Goal: Information Seeking & Learning: Find specific page/section

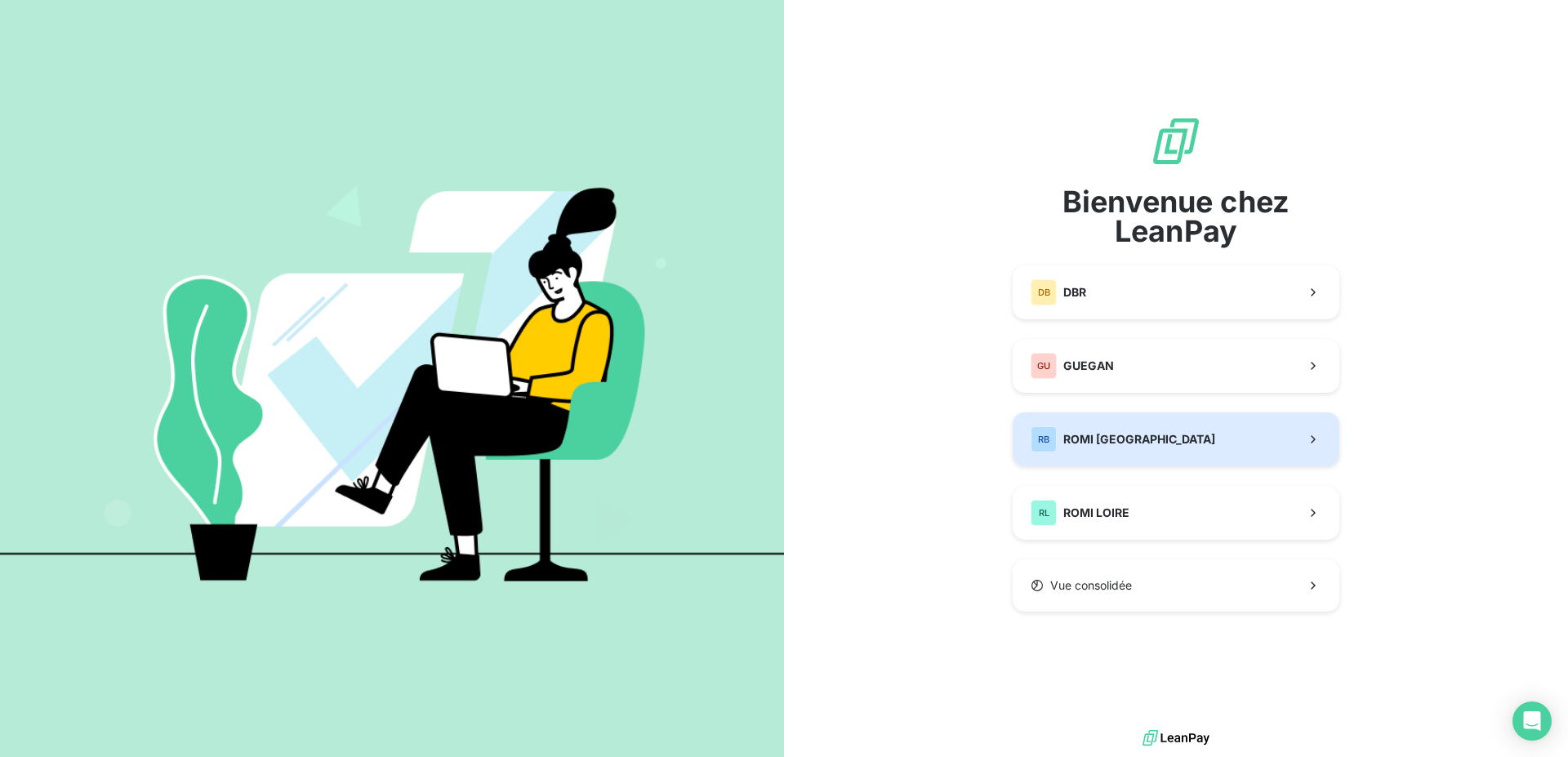
click at [1223, 425] on button "[PERSON_NAME] BRETAGNE" at bounding box center [1176, 438] width 327 height 54
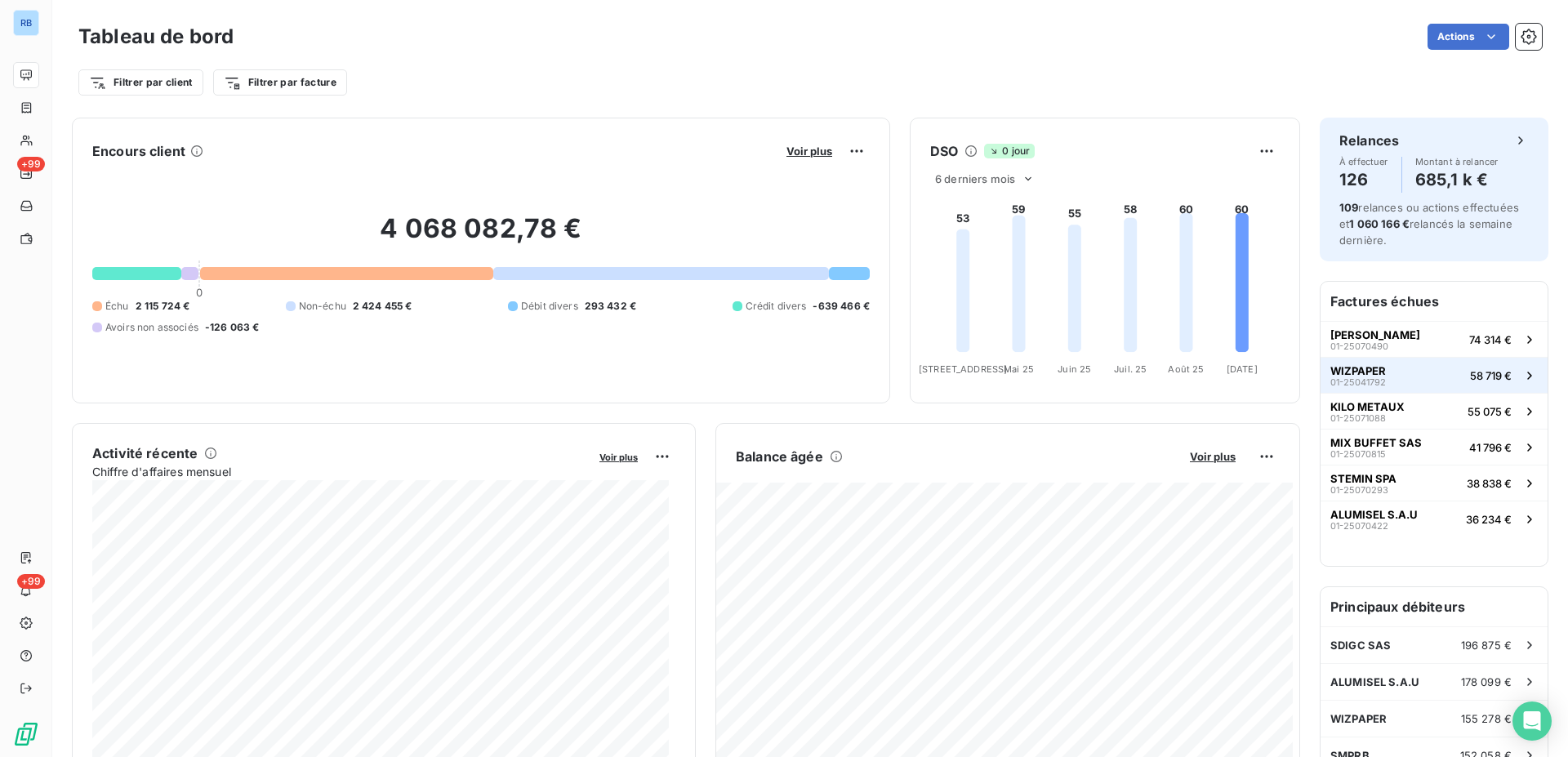
click at [1355, 372] on span "WIZPAPER" at bounding box center [1358, 370] width 56 height 13
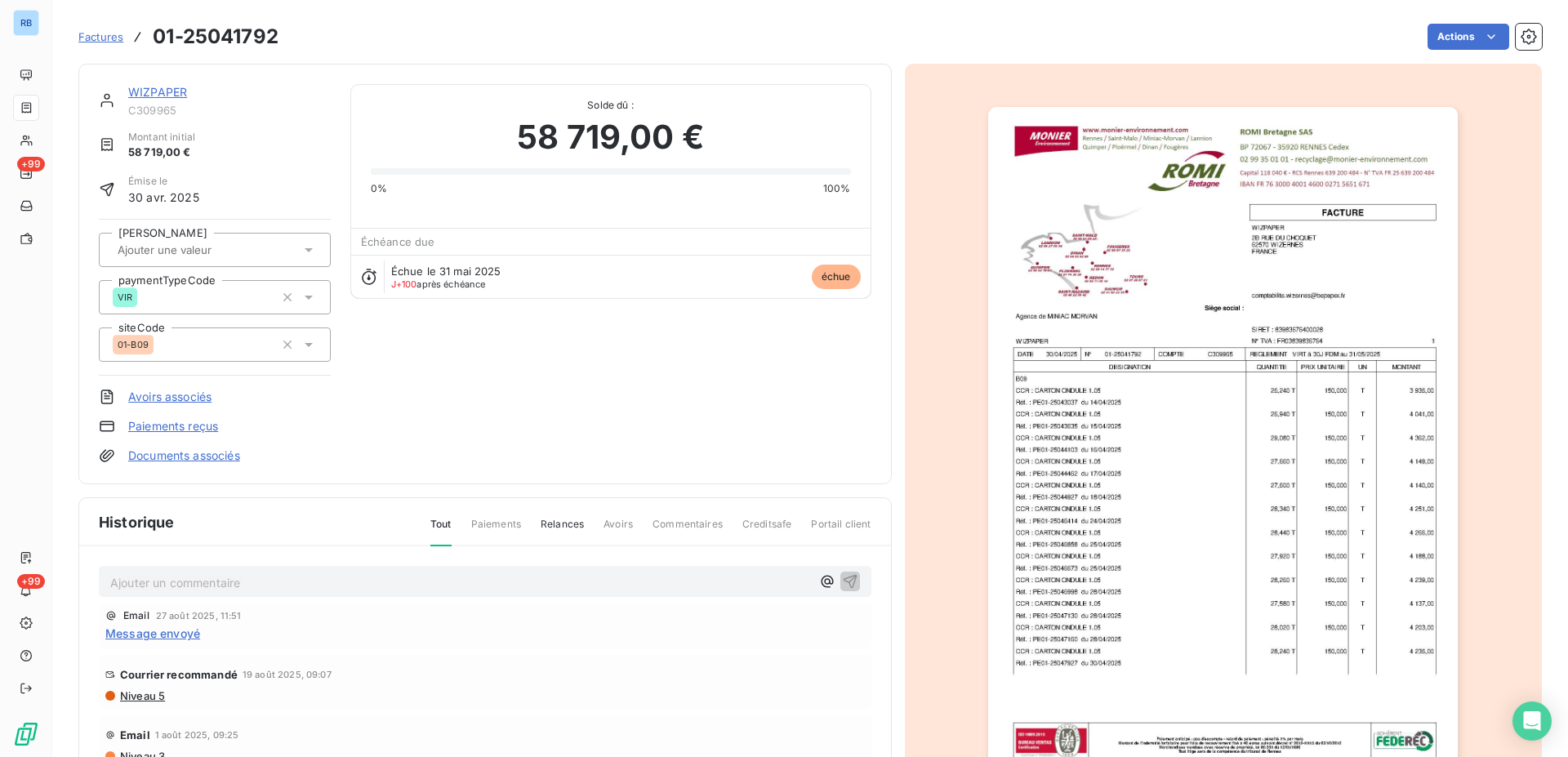
click at [147, 524] on span "Historique" at bounding box center [137, 522] width 76 height 22
click at [139, 93] on link "WIZPAPER" at bounding box center [157, 92] width 59 height 14
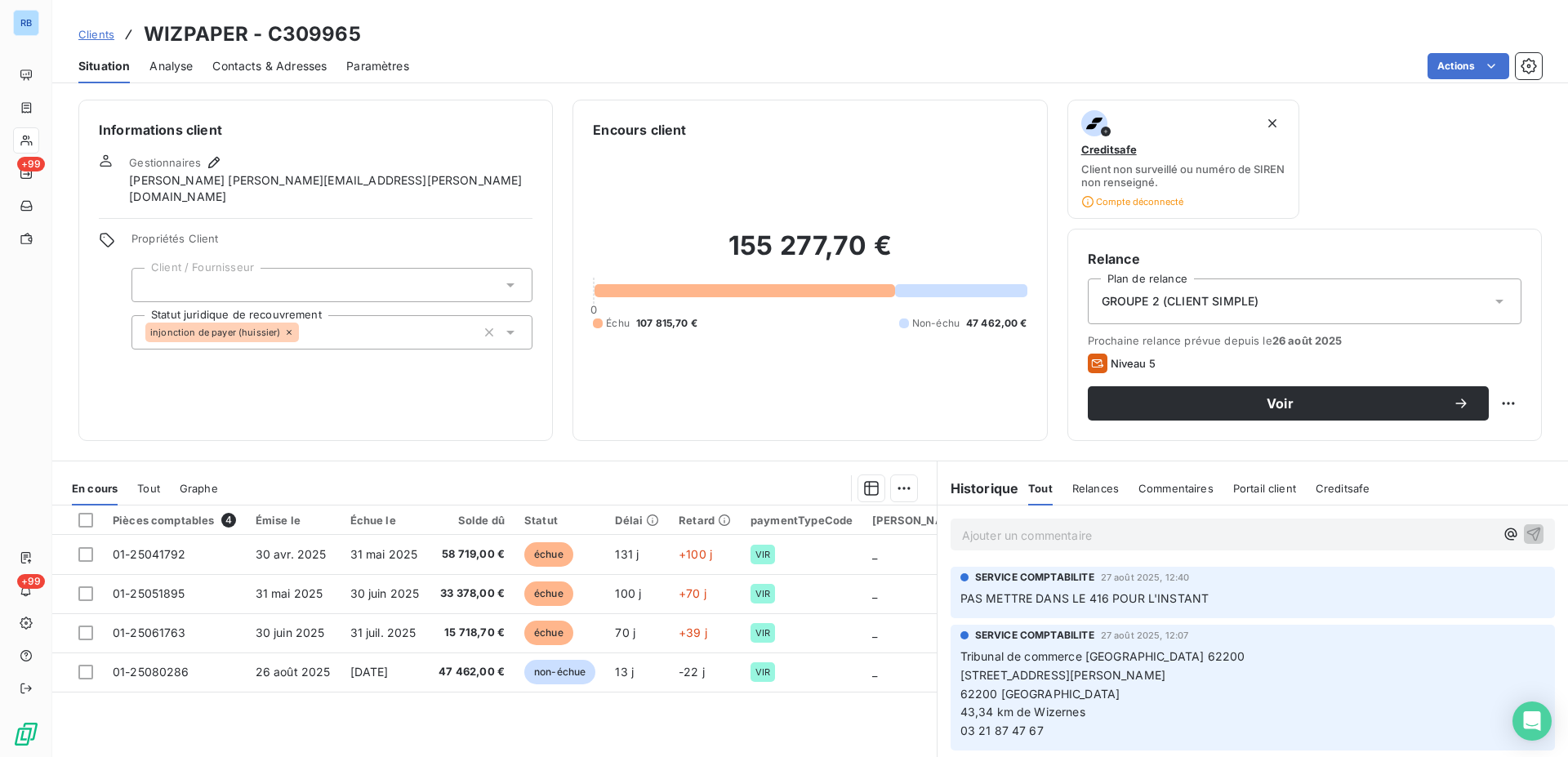
click at [154, 489] on span "Tout" at bounding box center [149, 488] width 23 height 13
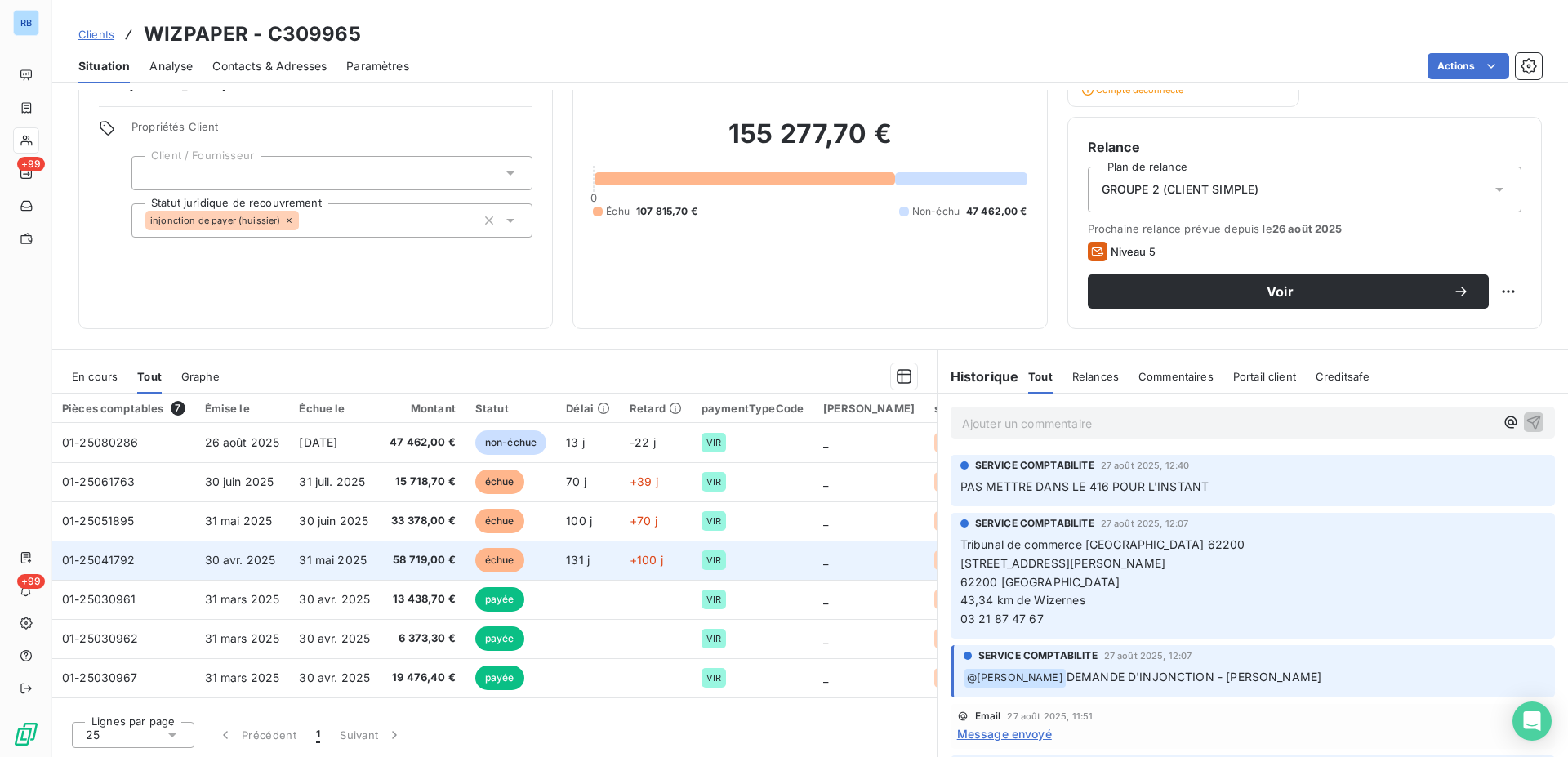
scroll to position [4, 0]
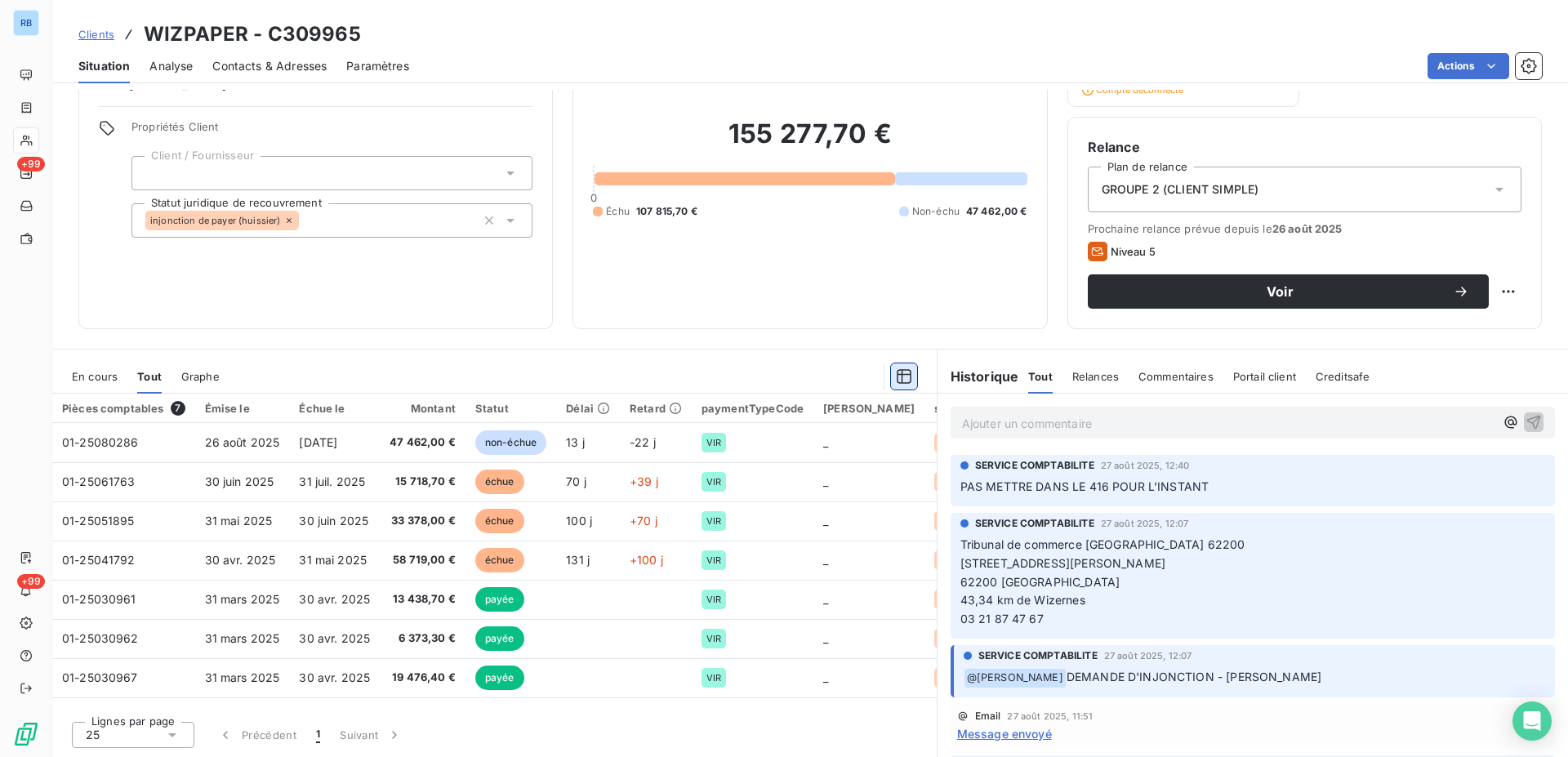
click at [901, 377] on icon "button" at bounding box center [904, 376] width 16 height 16
click at [204, 376] on span "Graphe" at bounding box center [200, 376] width 38 height 13
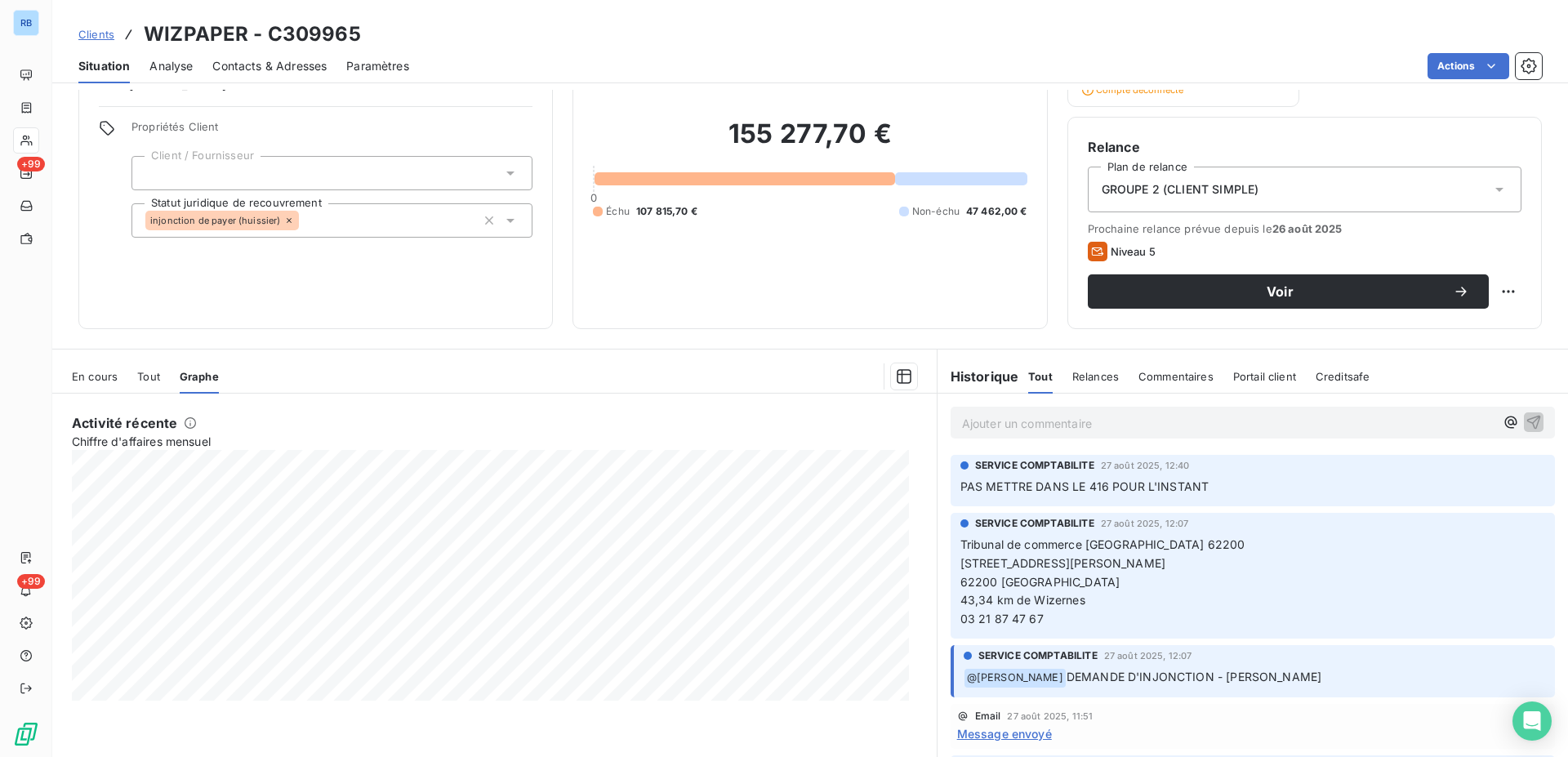
click at [147, 374] on span "Tout" at bounding box center [149, 376] width 23 height 13
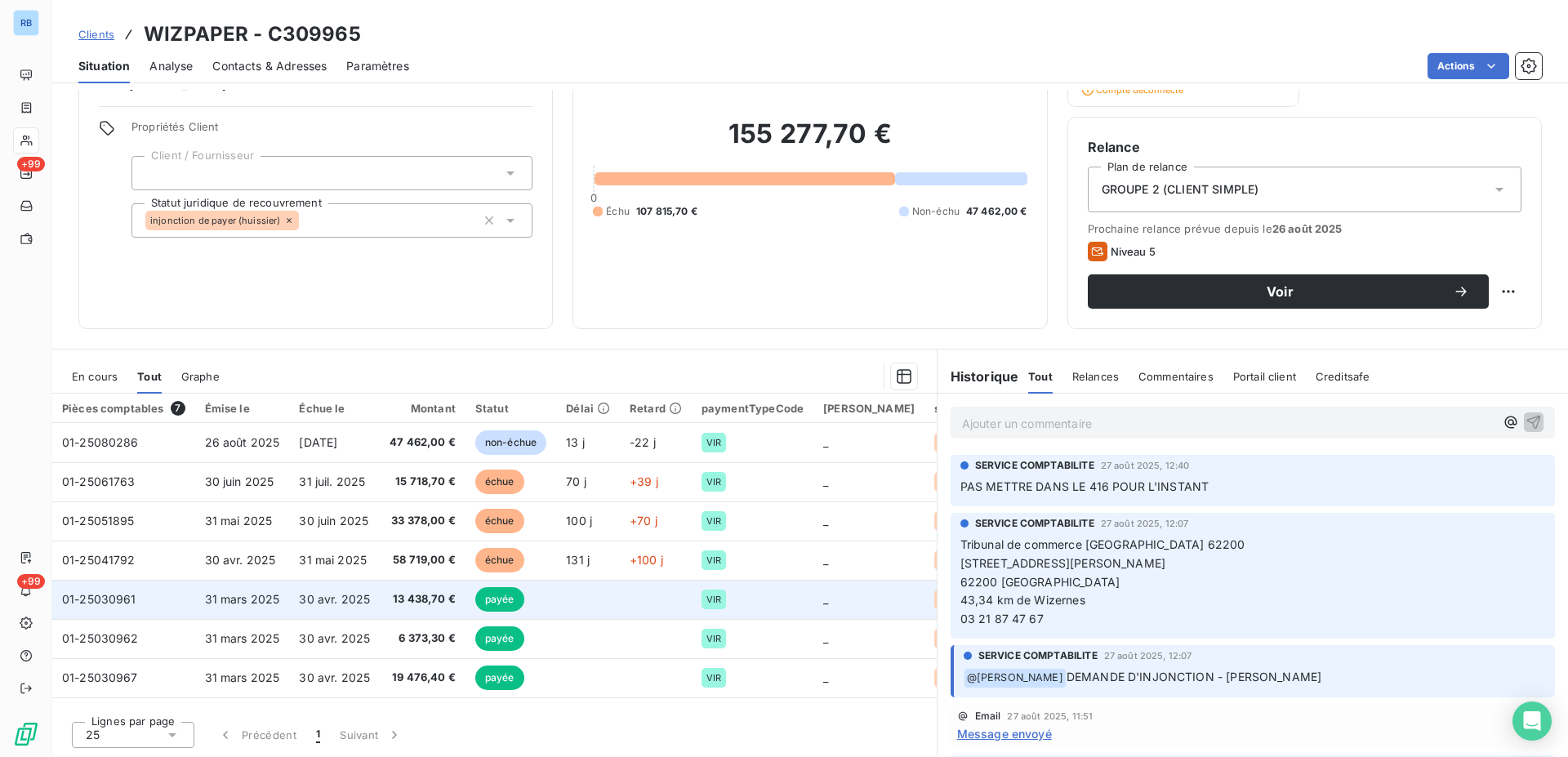
scroll to position [0, 0]
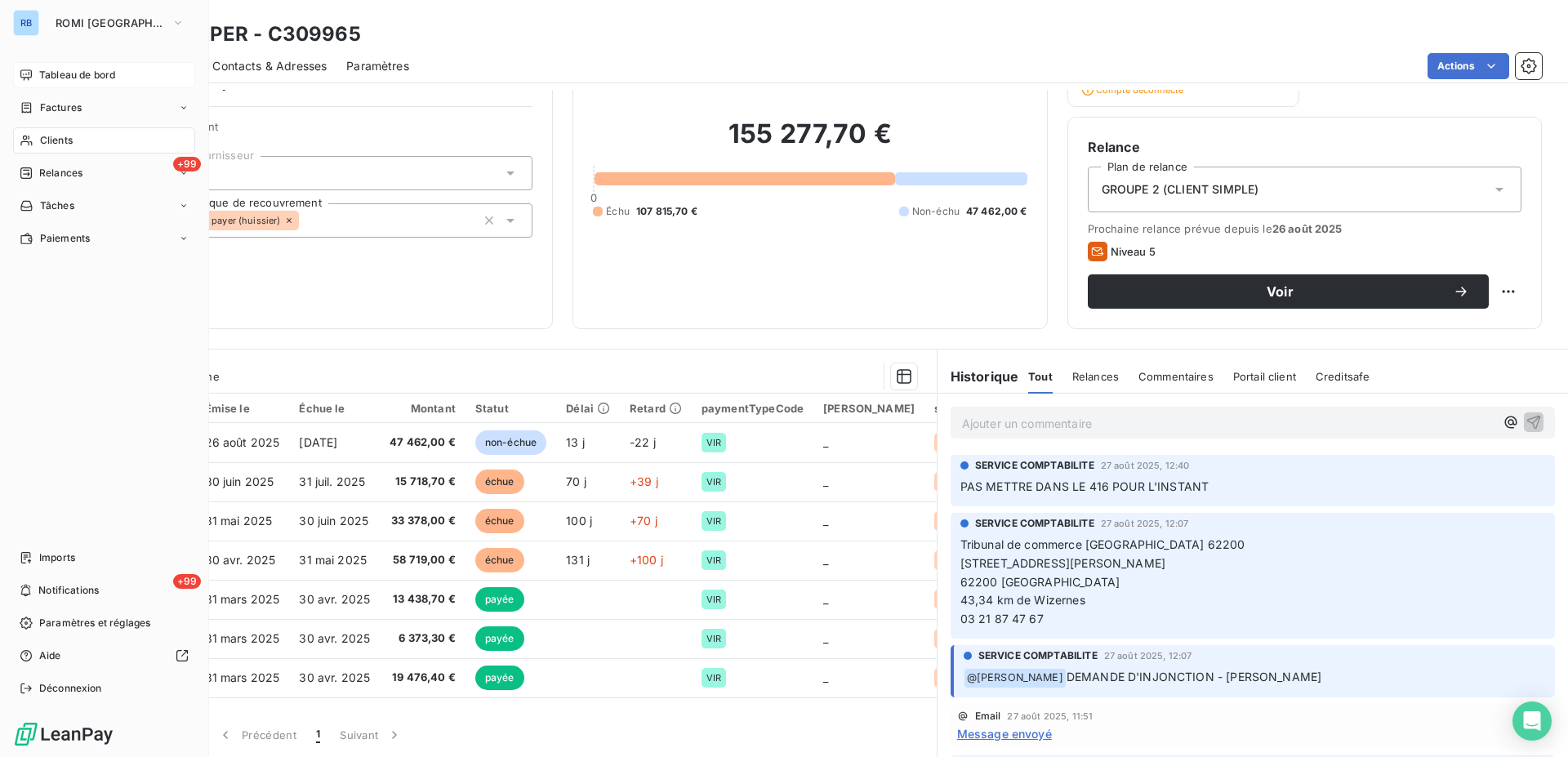
click at [69, 83] on div "Tableau de bord" at bounding box center [104, 75] width 182 height 26
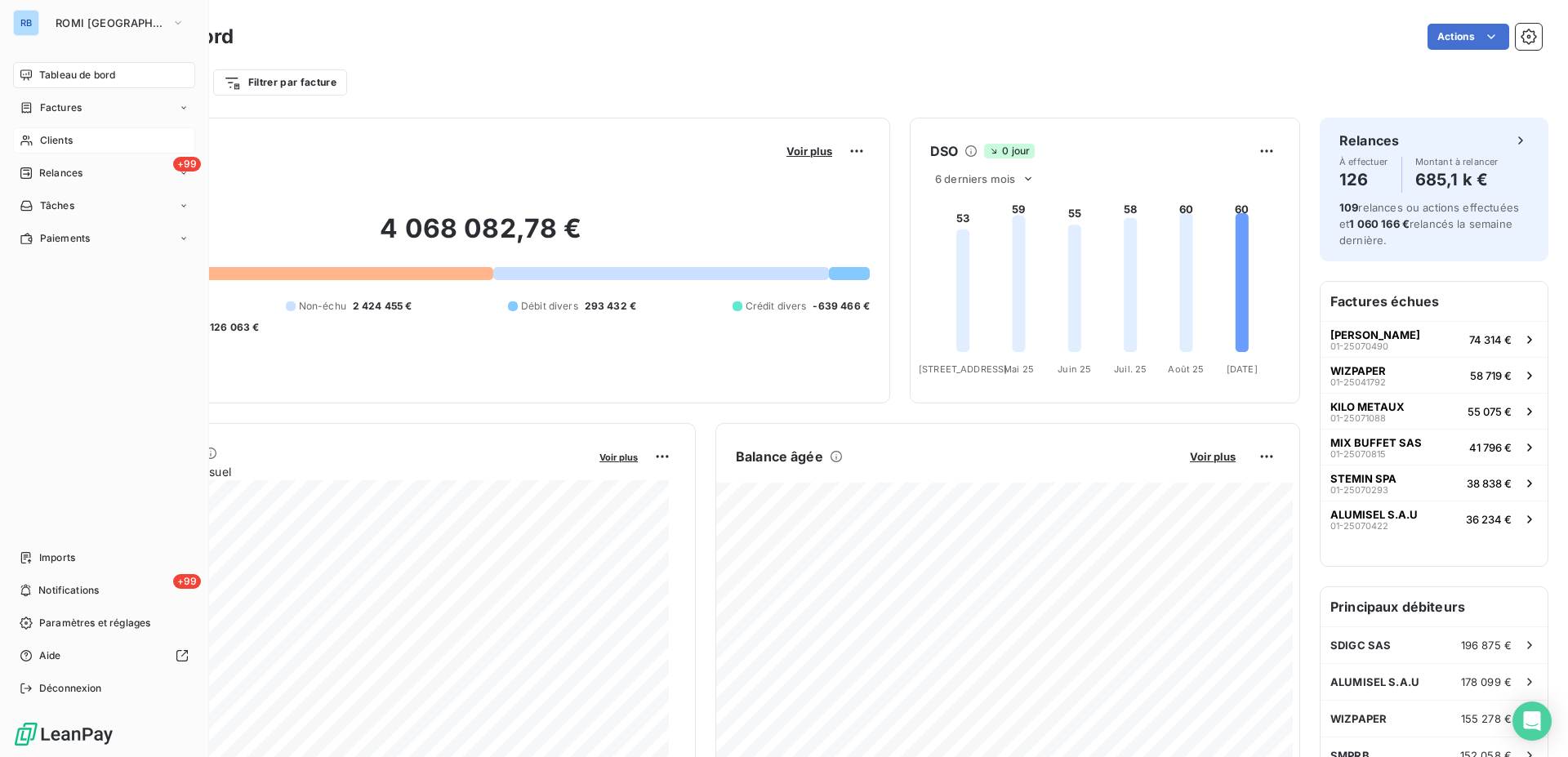
click at [43, 142] on span "Clients" at bounding box center [56, 140] width 33 height 15
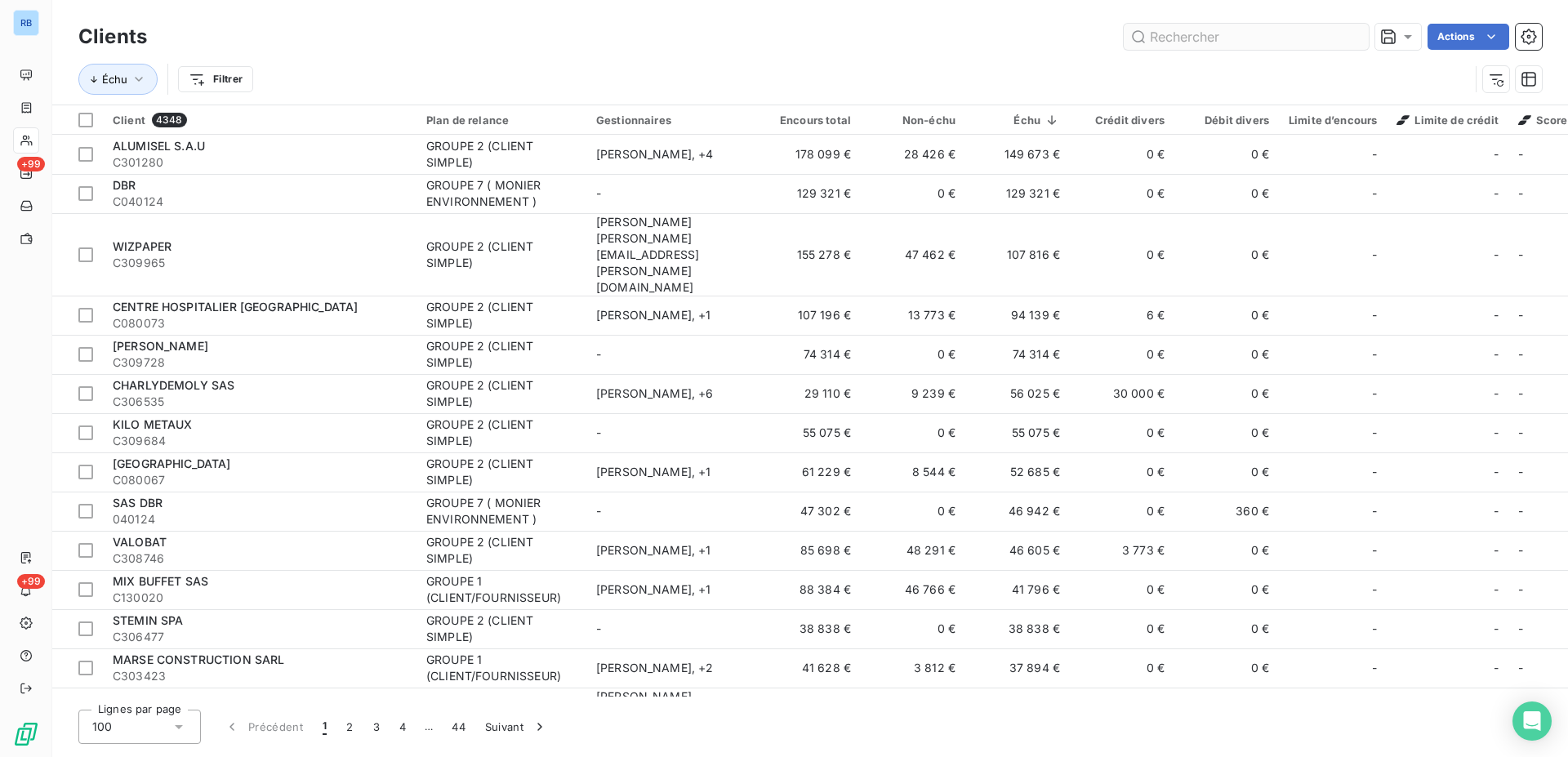
click at [1196, 38] on input "text" at bounding box center [1247, 36] width 245 height 26
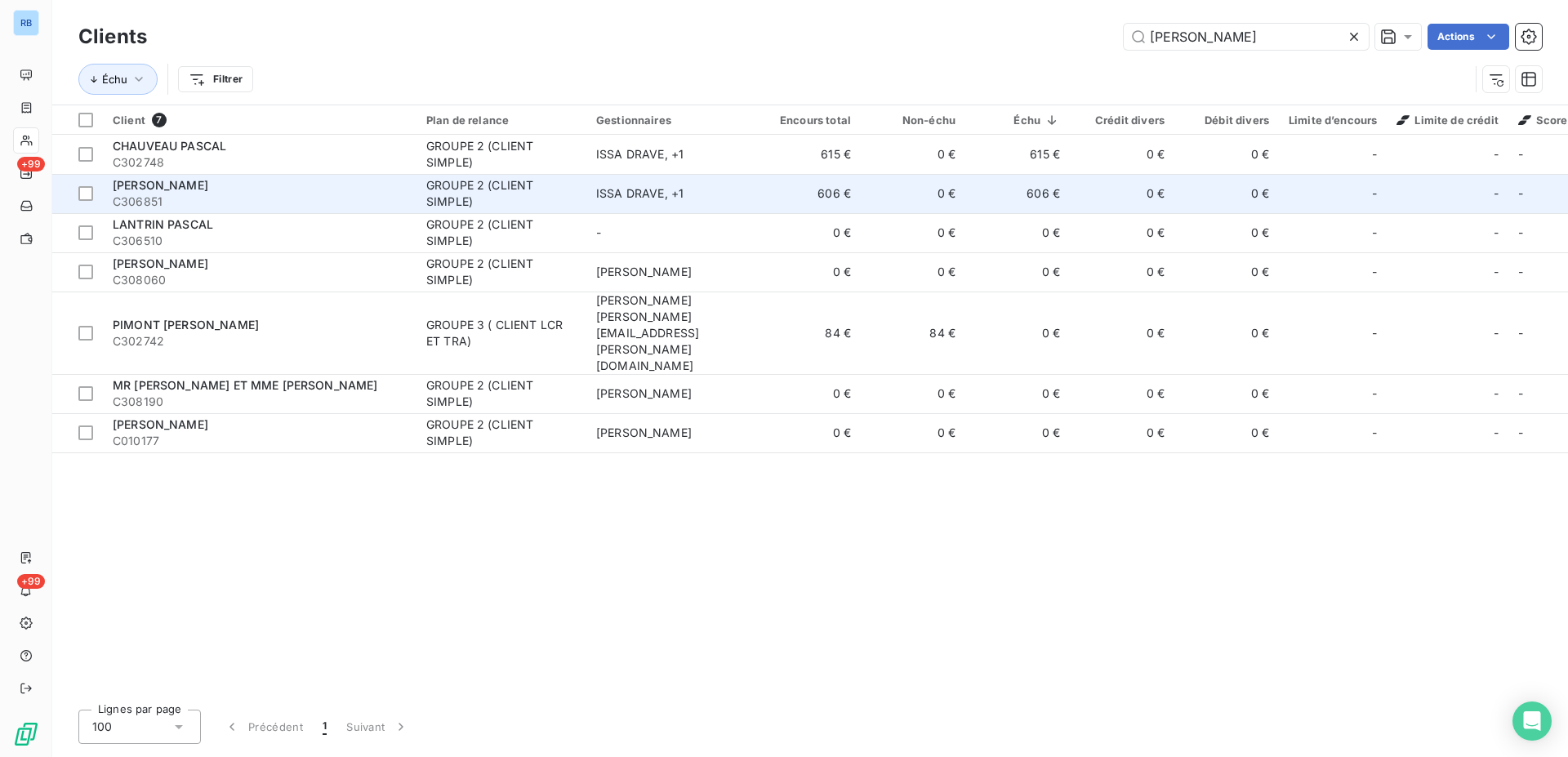
type input "[PERSON_NAME]"
click at [503, 199] on div "GROUPE 2 (CLIENT SIMPLE)" at bounding box center [501, 193] width 150 height 33
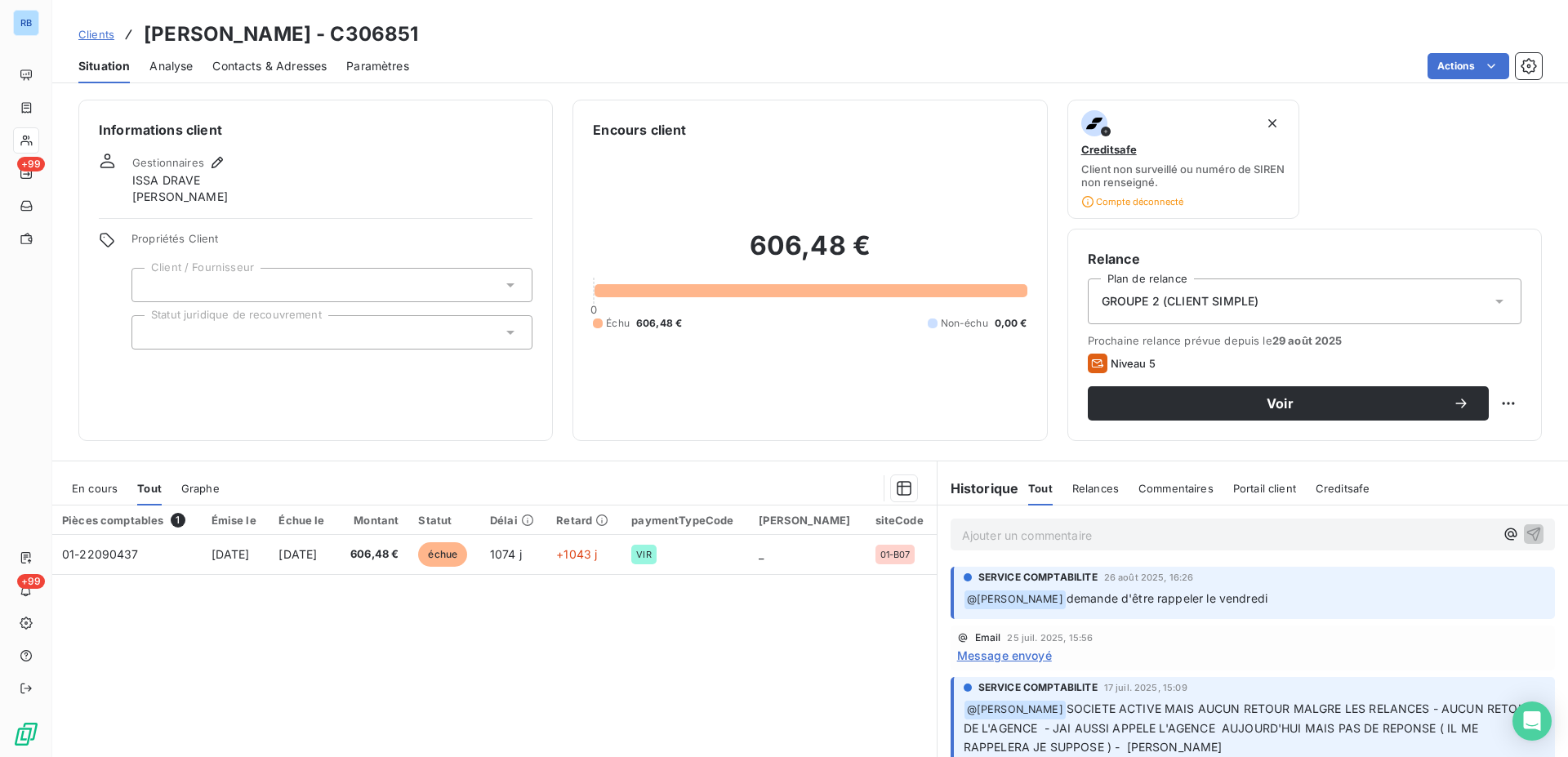
scroll to position [112, 0]
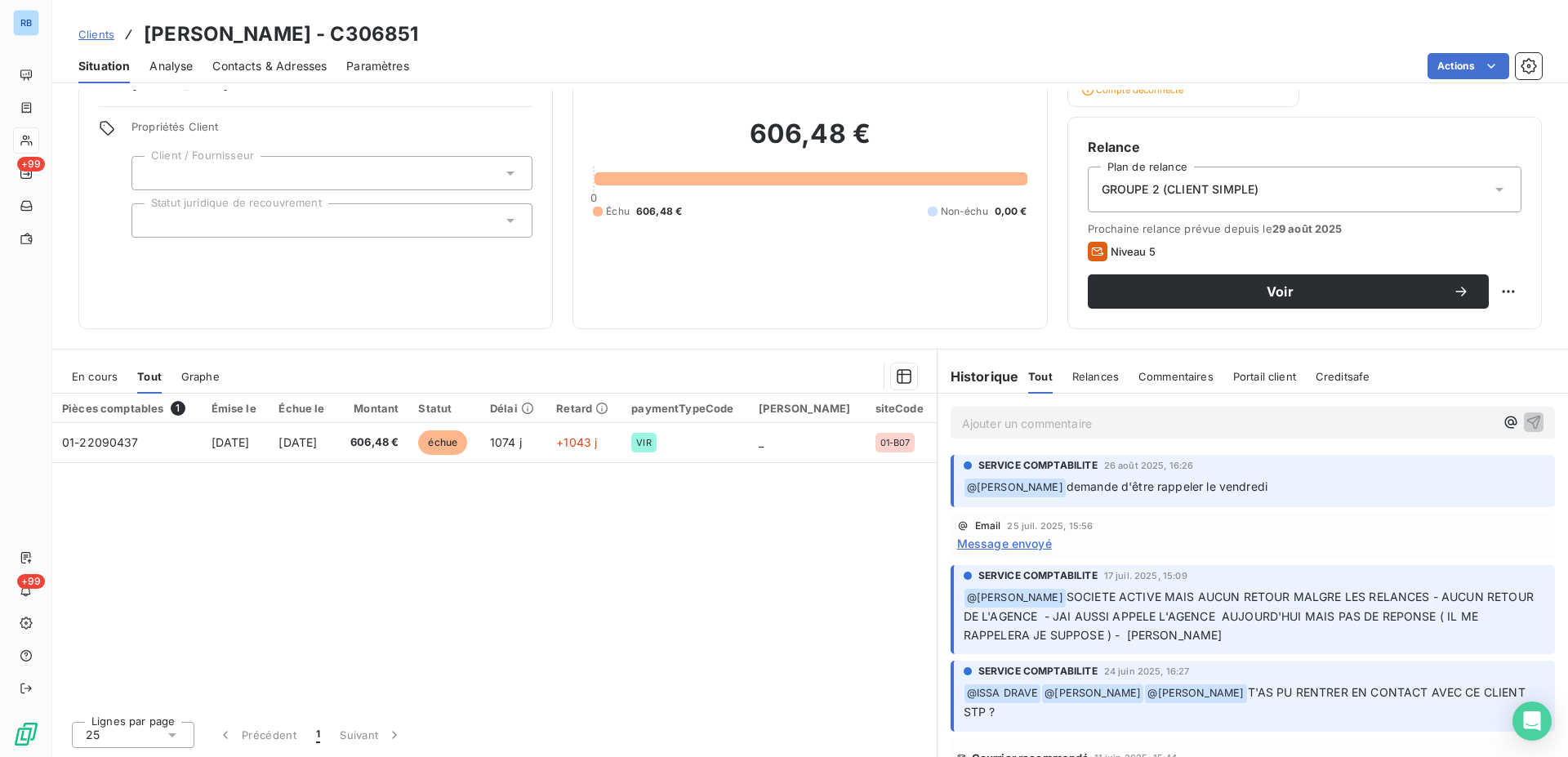
click at [1160, 378] on span "Commentaires" at bounding box center [1176, 376] width 75 height 13
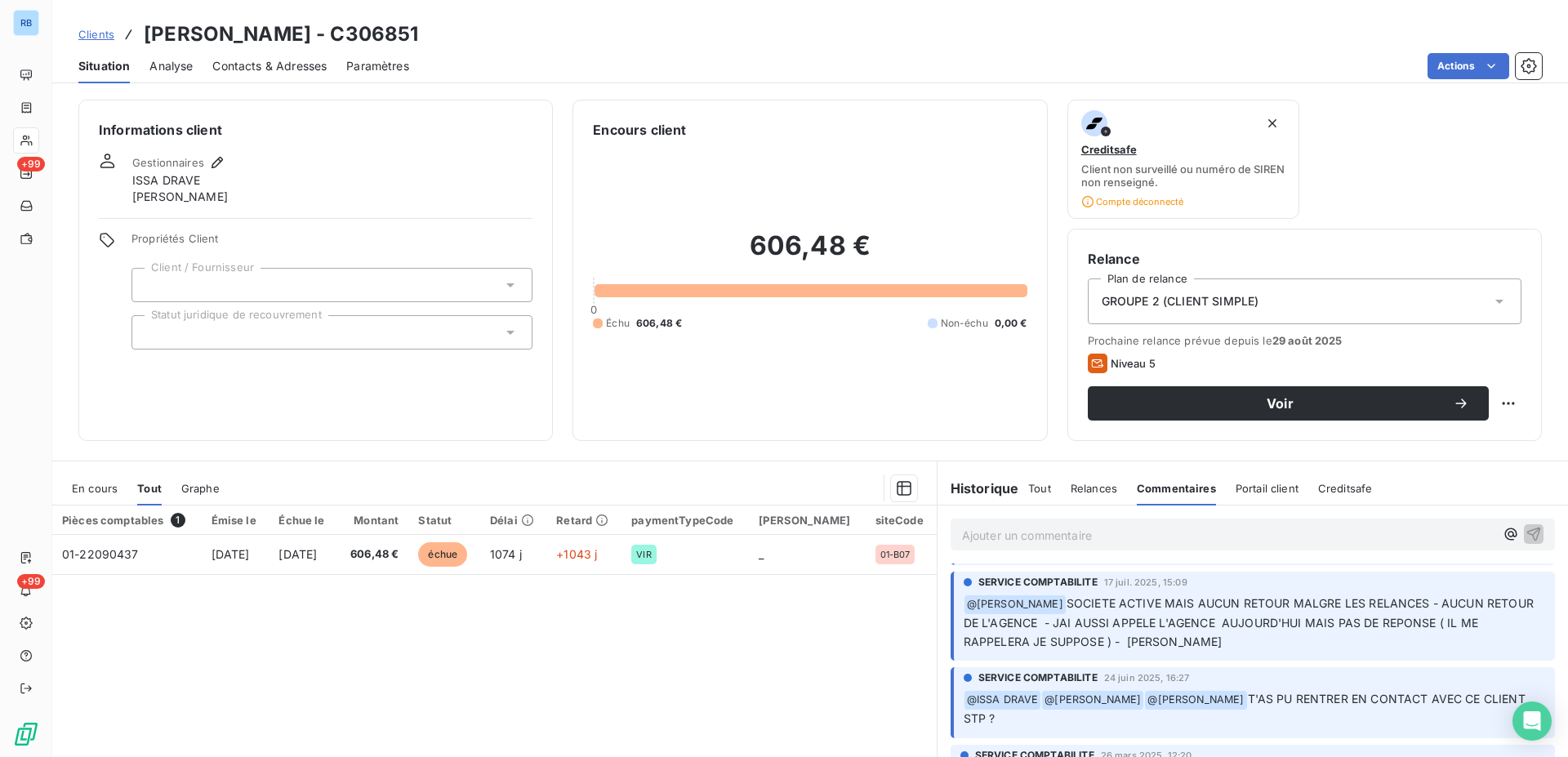
scroll to position [0, 0]
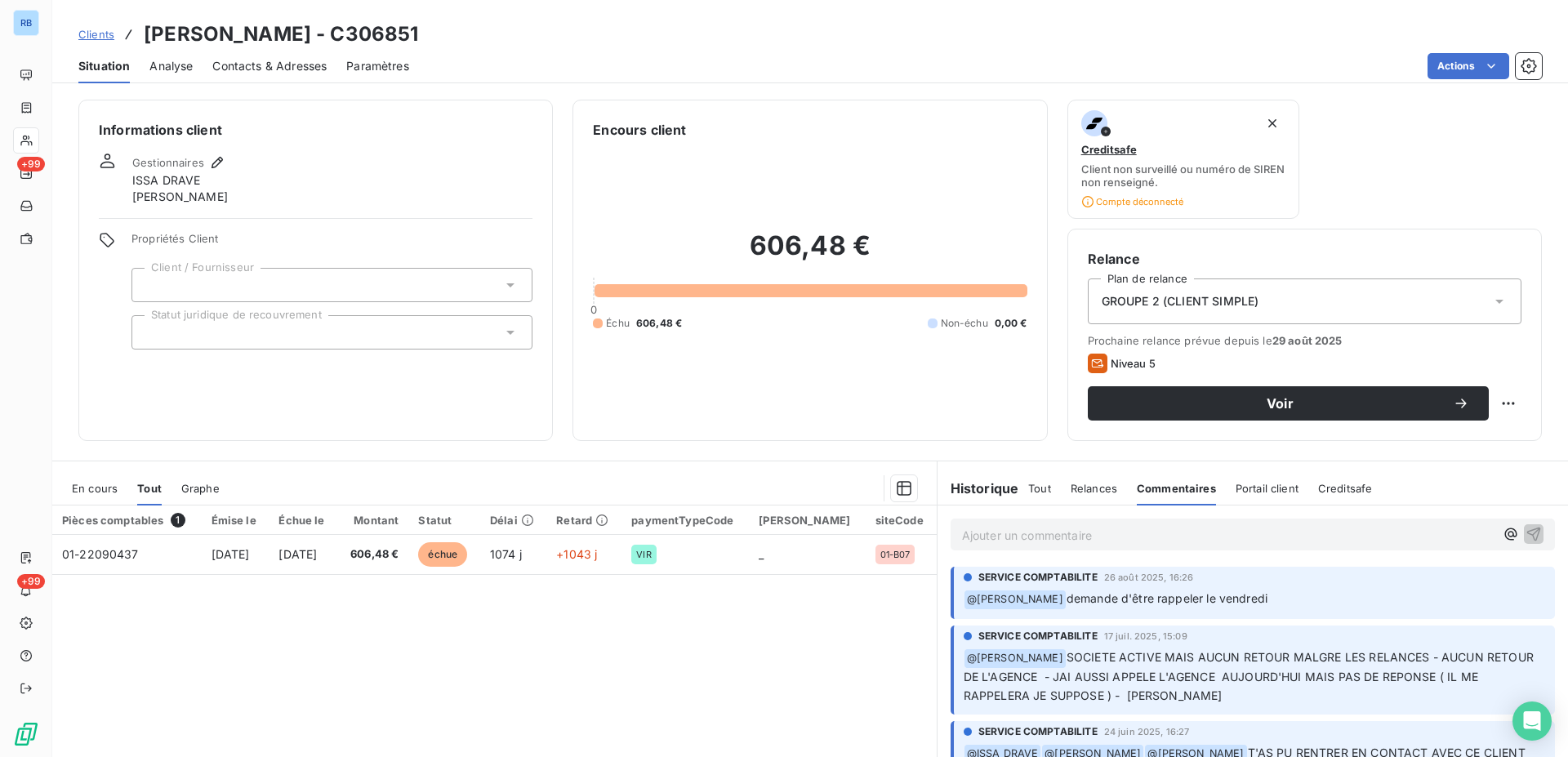
click at [971, 495] on h6 "Historique" at bounding box center [978, 488] width 82 height 20
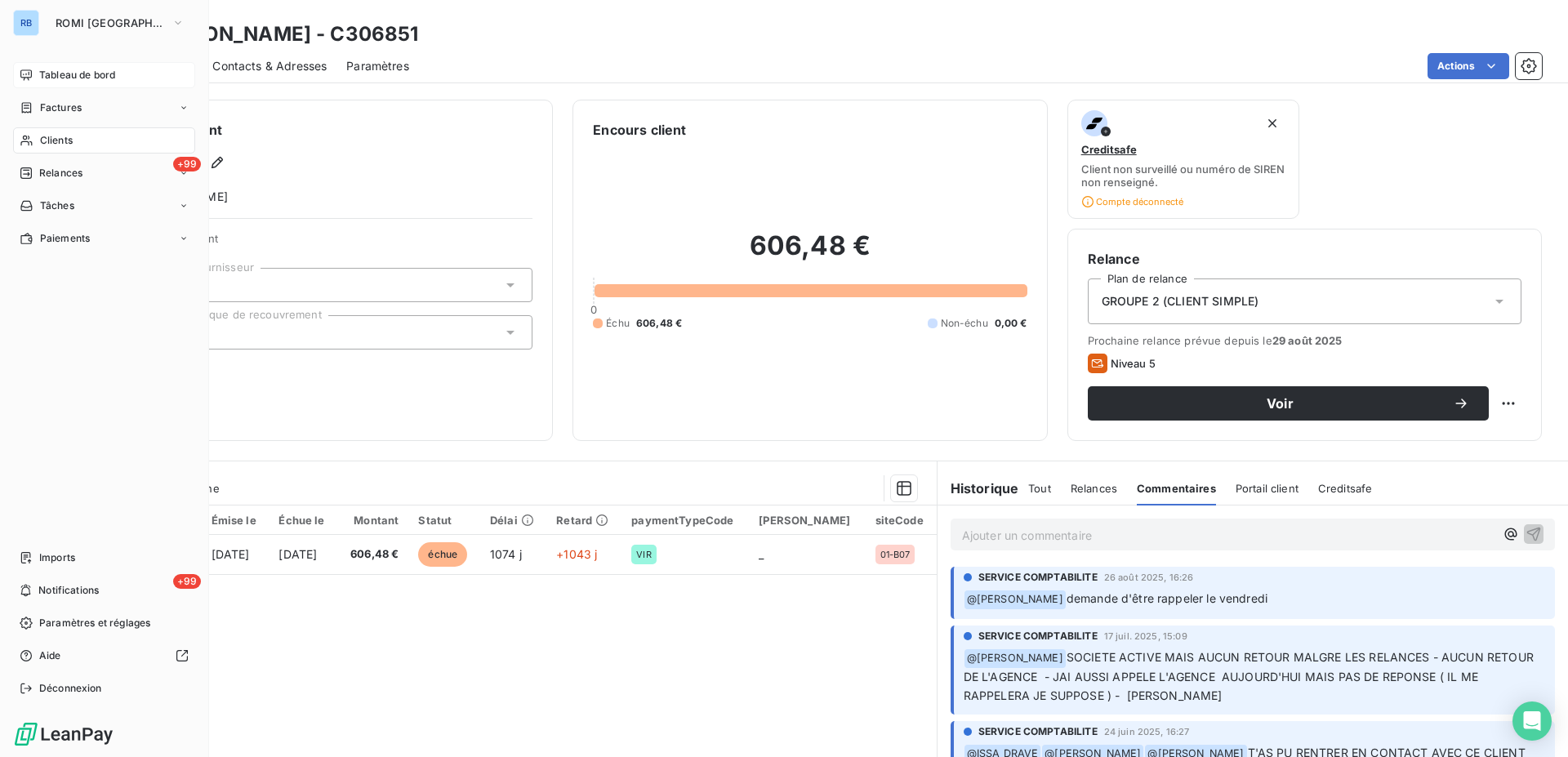
click at [79, 80] on span "Tableau de bord" at bounding box center [77, 75] width 76 height 15
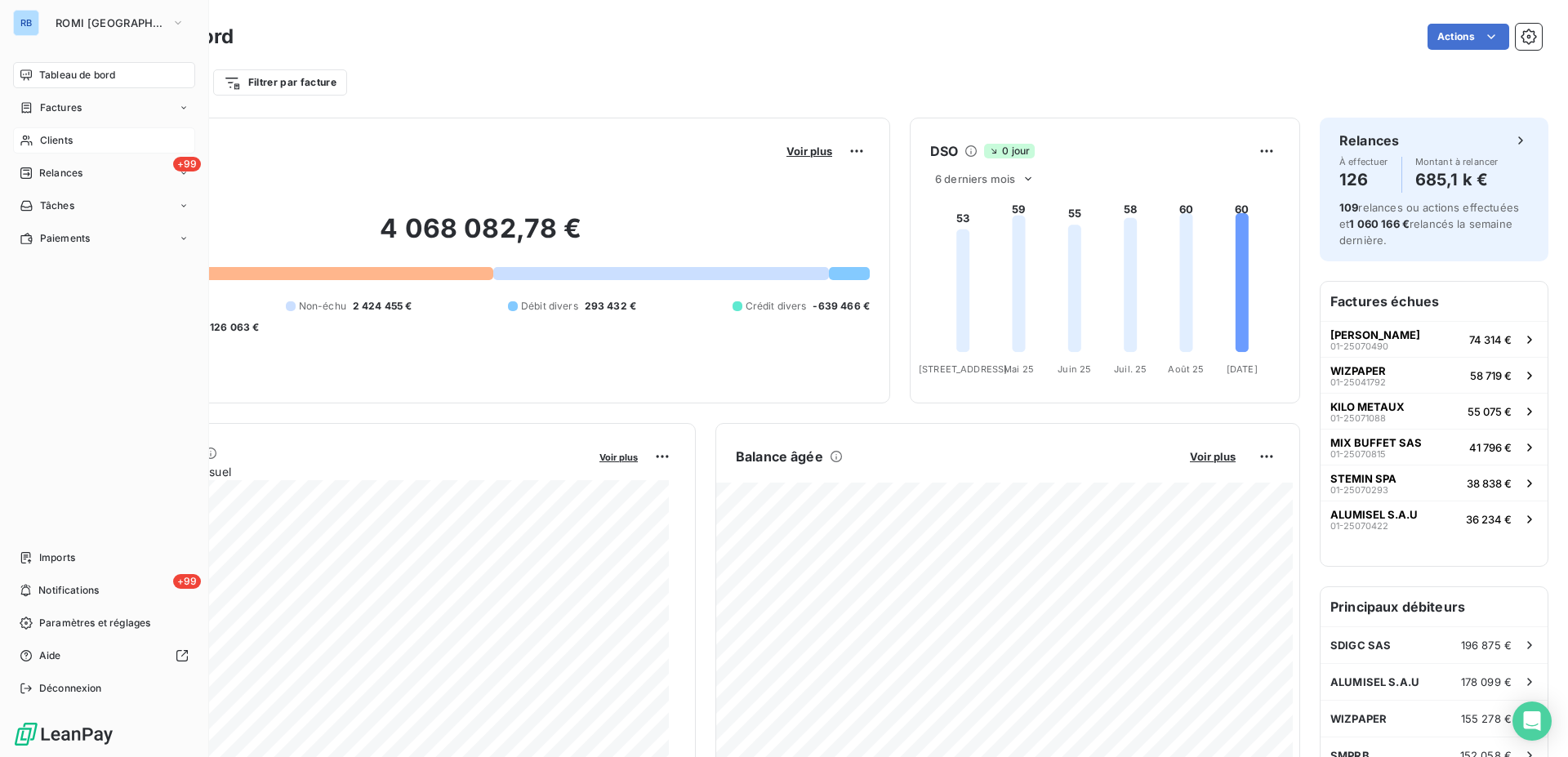
click at [57, 138] on span "Clients" at bounding box center [56, 140] width 33 height 15
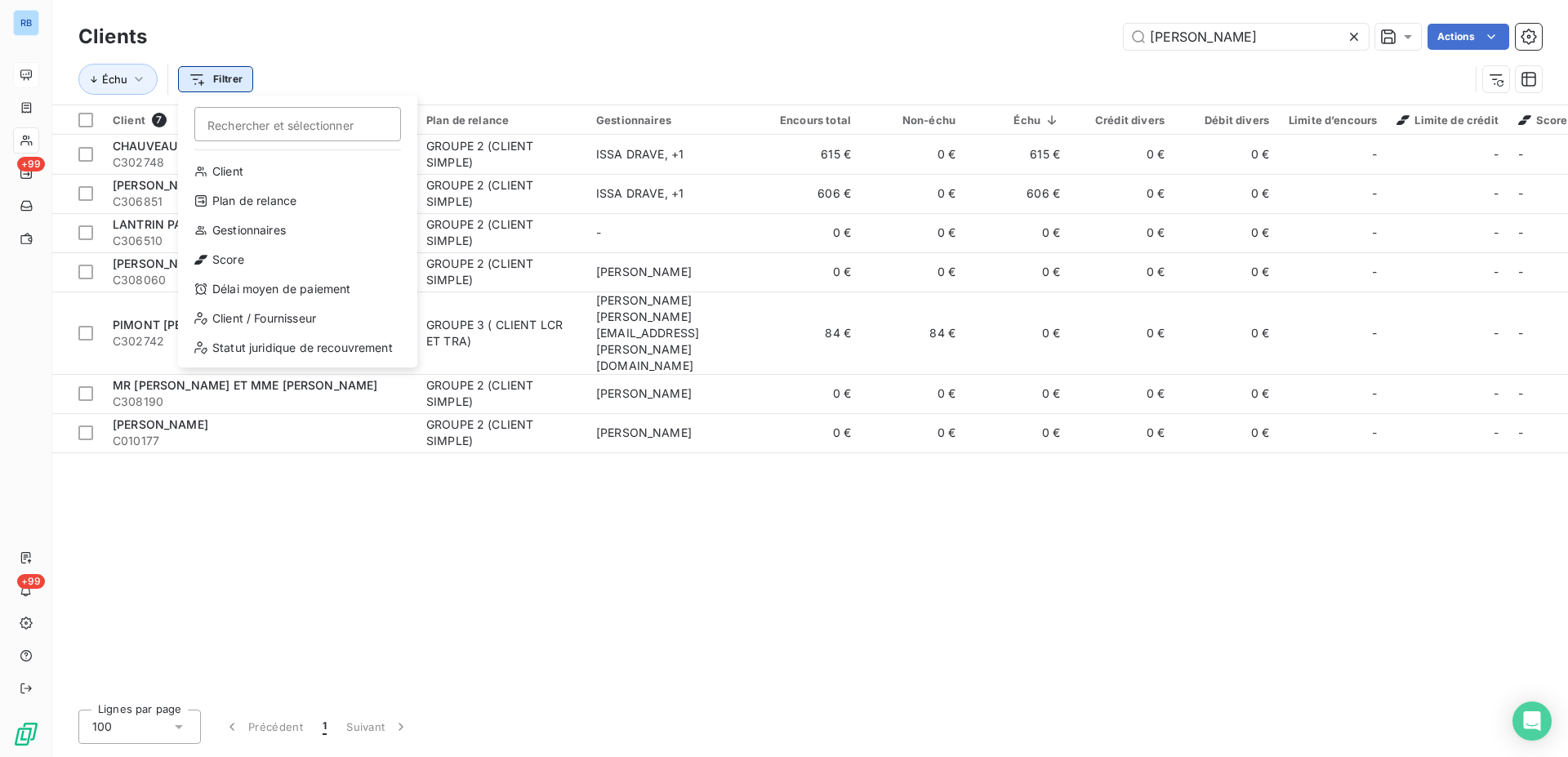
click at [192, 81] on html "RB +99 +99 Clients PASCAL Actions Échu Filtrer Rechercher et sélectionner Clien…" at bounding box center [784, 378] width 1568 height 757
click at [120, 83] on html "RB +99 +99 Clients PASCAL Actions Échu Filtrer Rechercher et sélectionner Clien…" at bounding box center [784, 378] width 1568 height 757
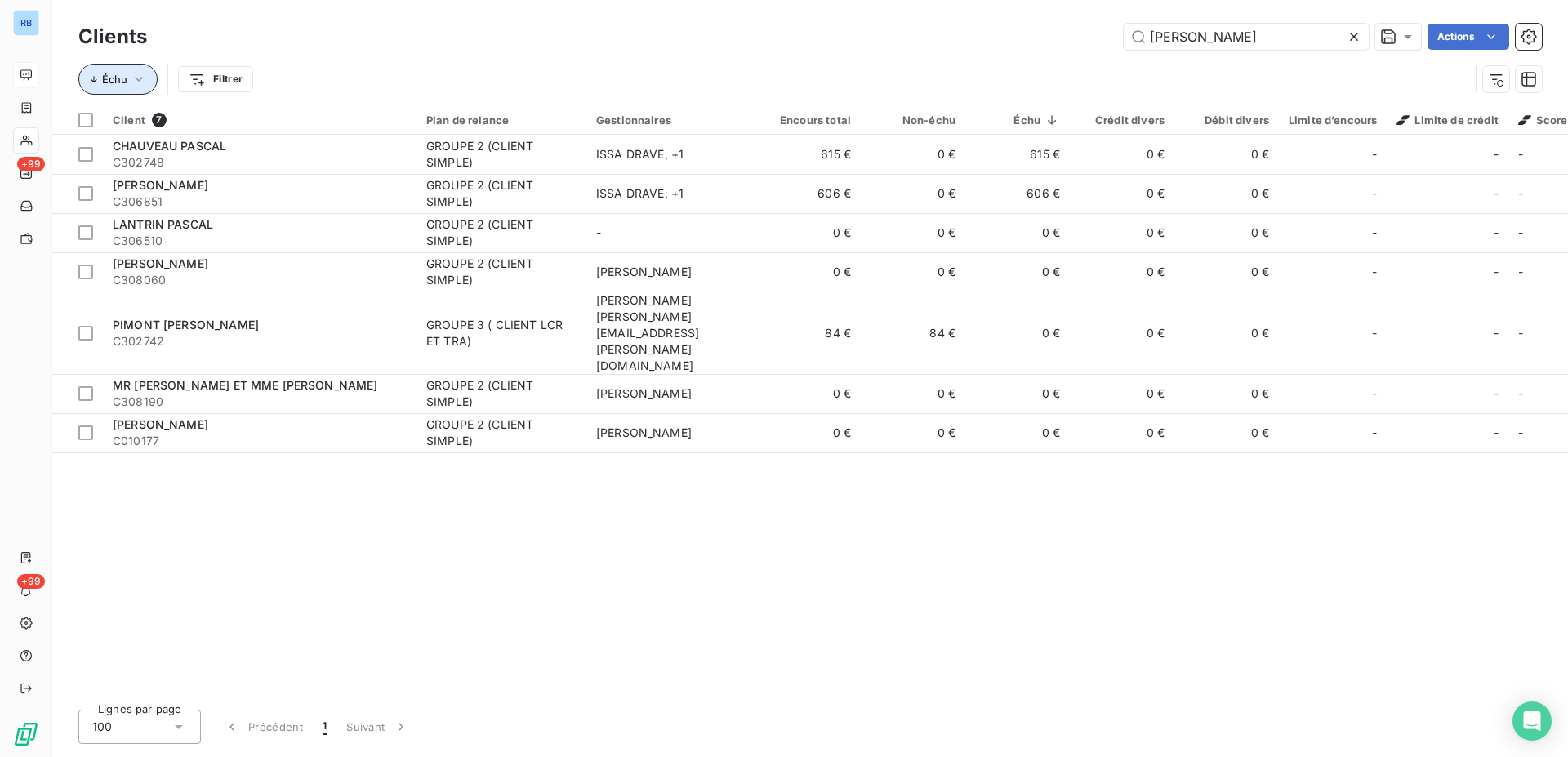
click at [136, 79] on icon "button" at bounding box center [139, 79] width 16 height 16
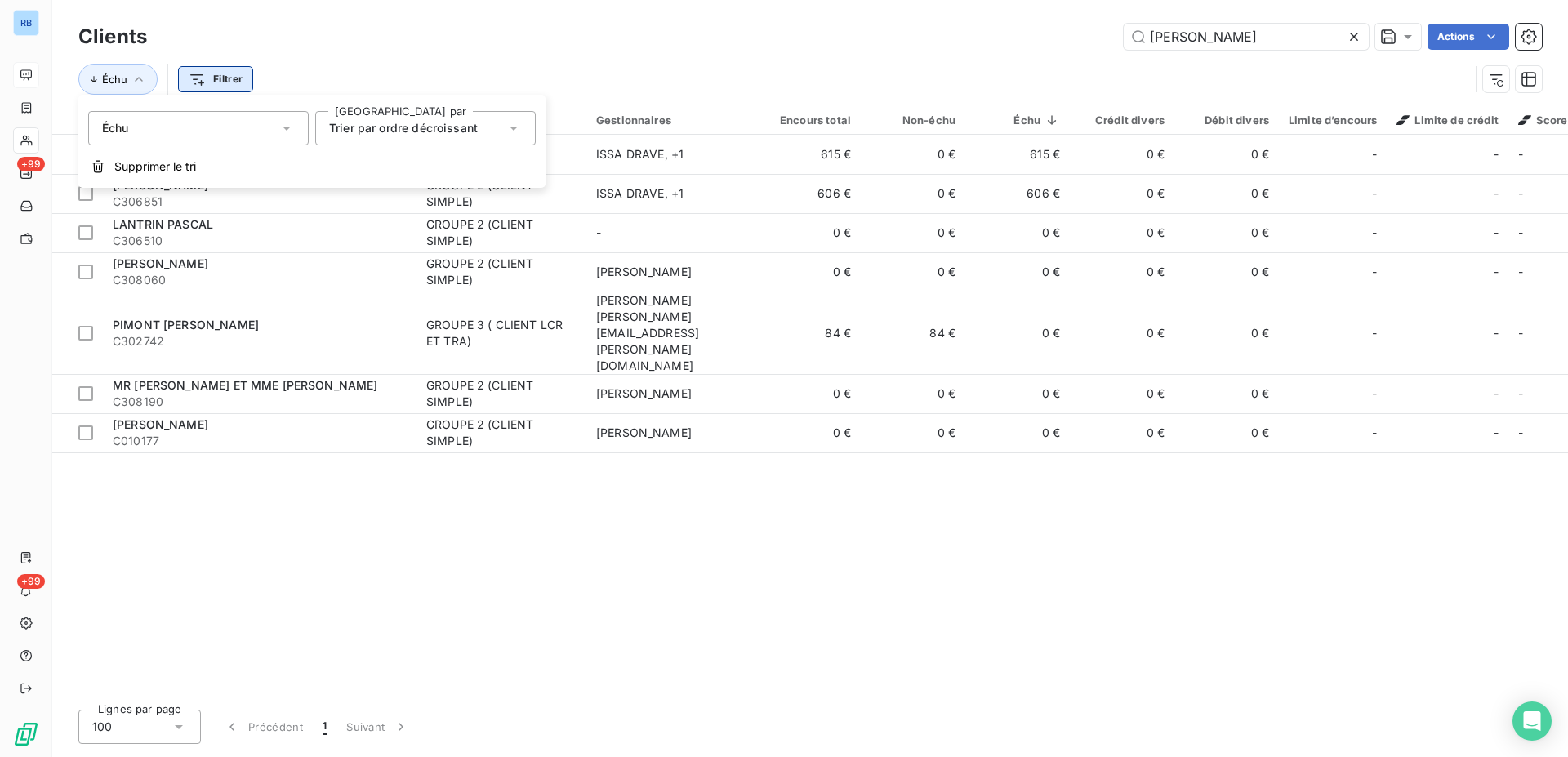
click at [219, 74] on html "RB +99 +99 Clients PASCAL Actions Échu Filtrer Client 7 Plan de relance Gestion…" at bounding box center [784, 378] width 1568 height 757
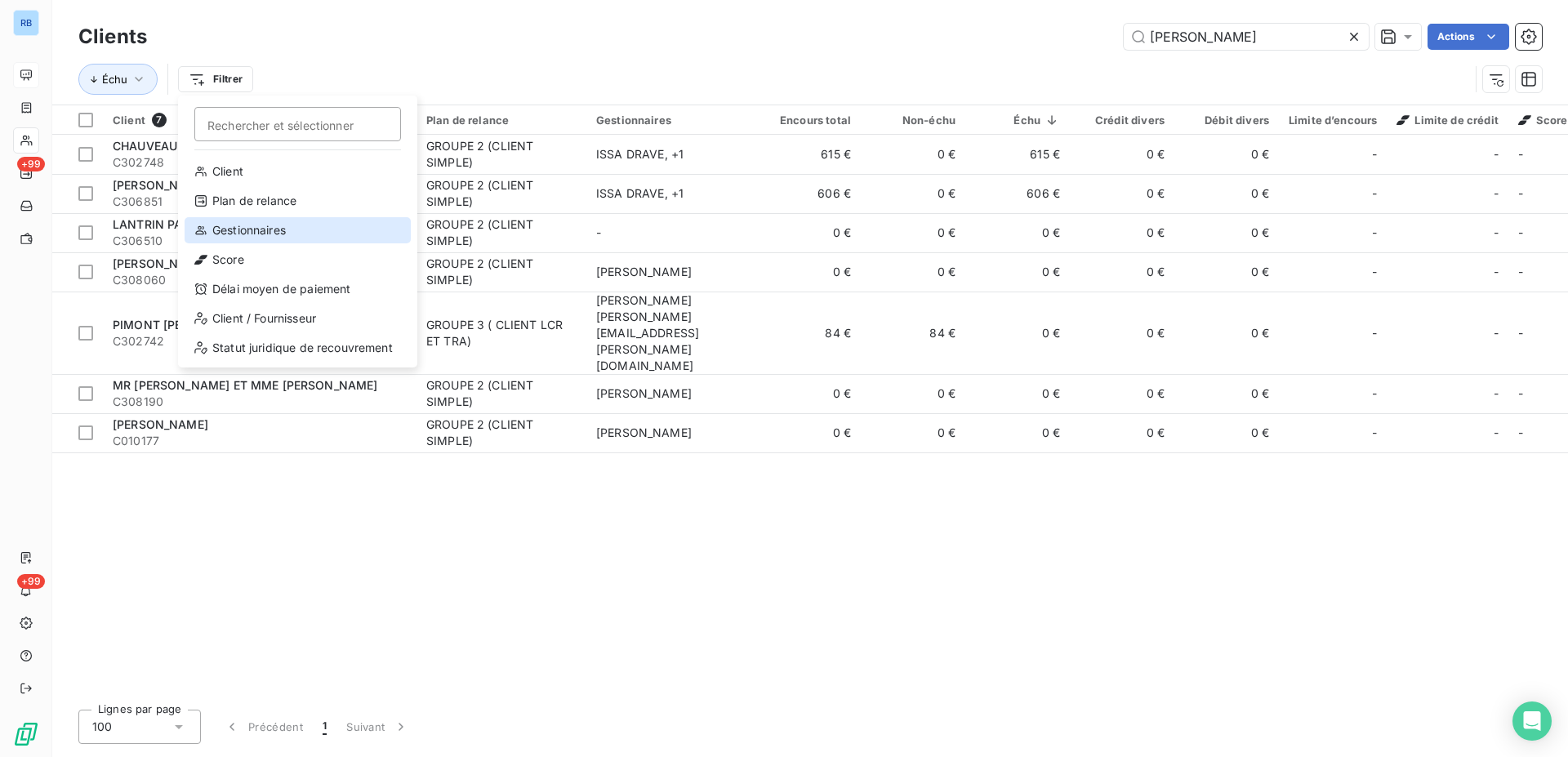
click at [265, 222] on div "Gestionnaires" at bounding box center [297, 230] width 226 height 26
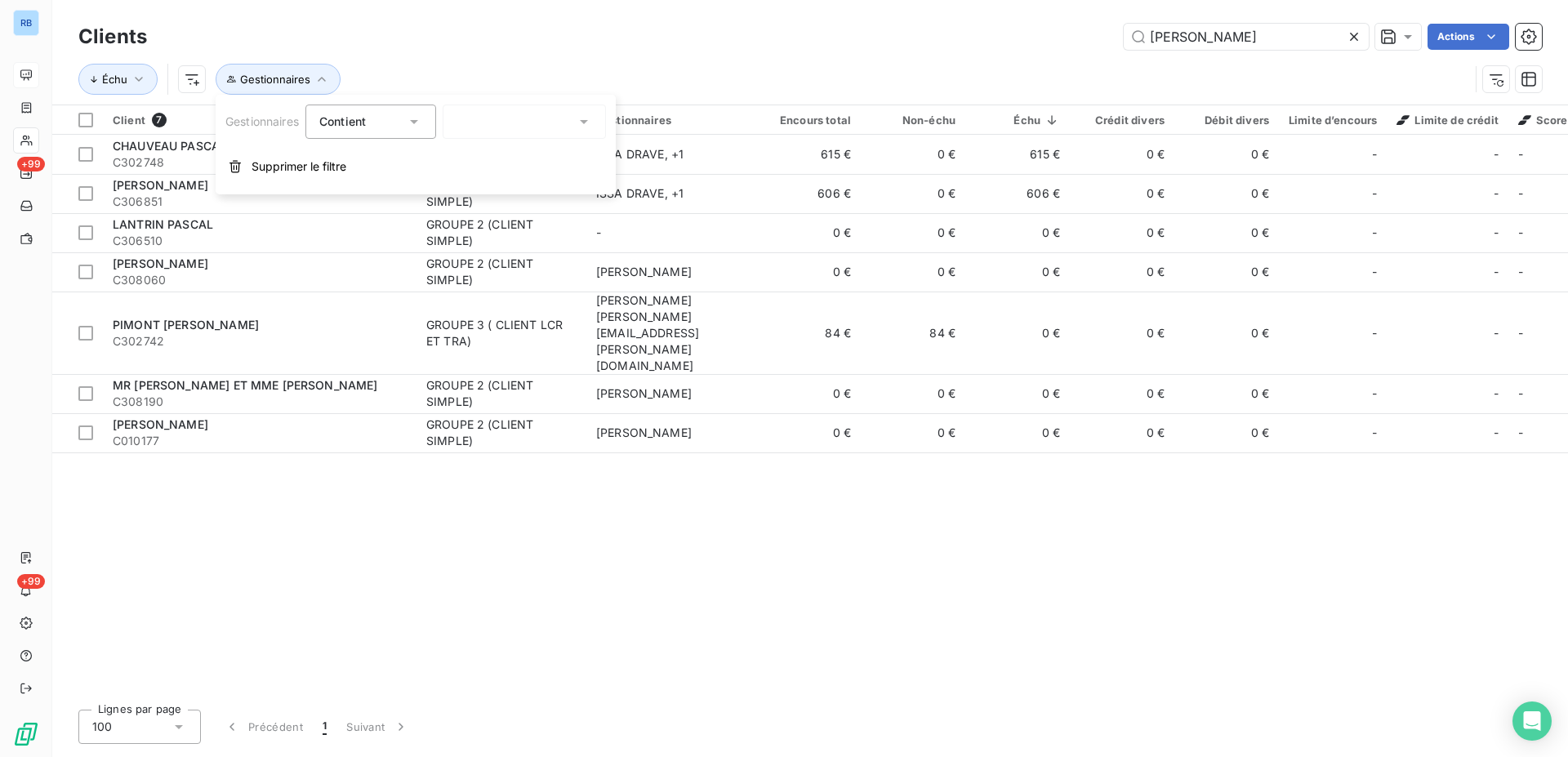
click at [587, 124] on icon at bounding box center [583, 122] width 16 height 16
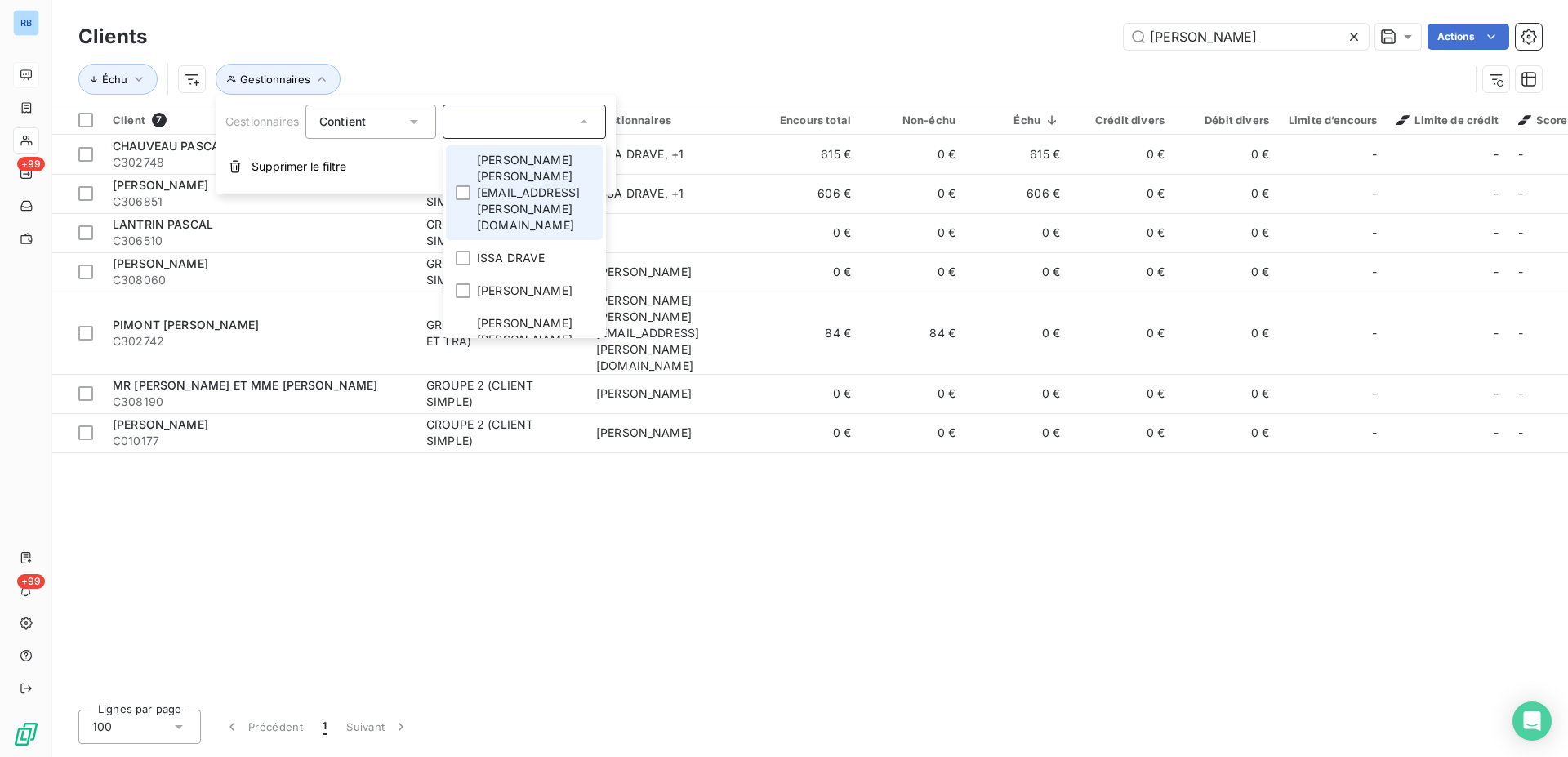
scroll to position [376, 0]
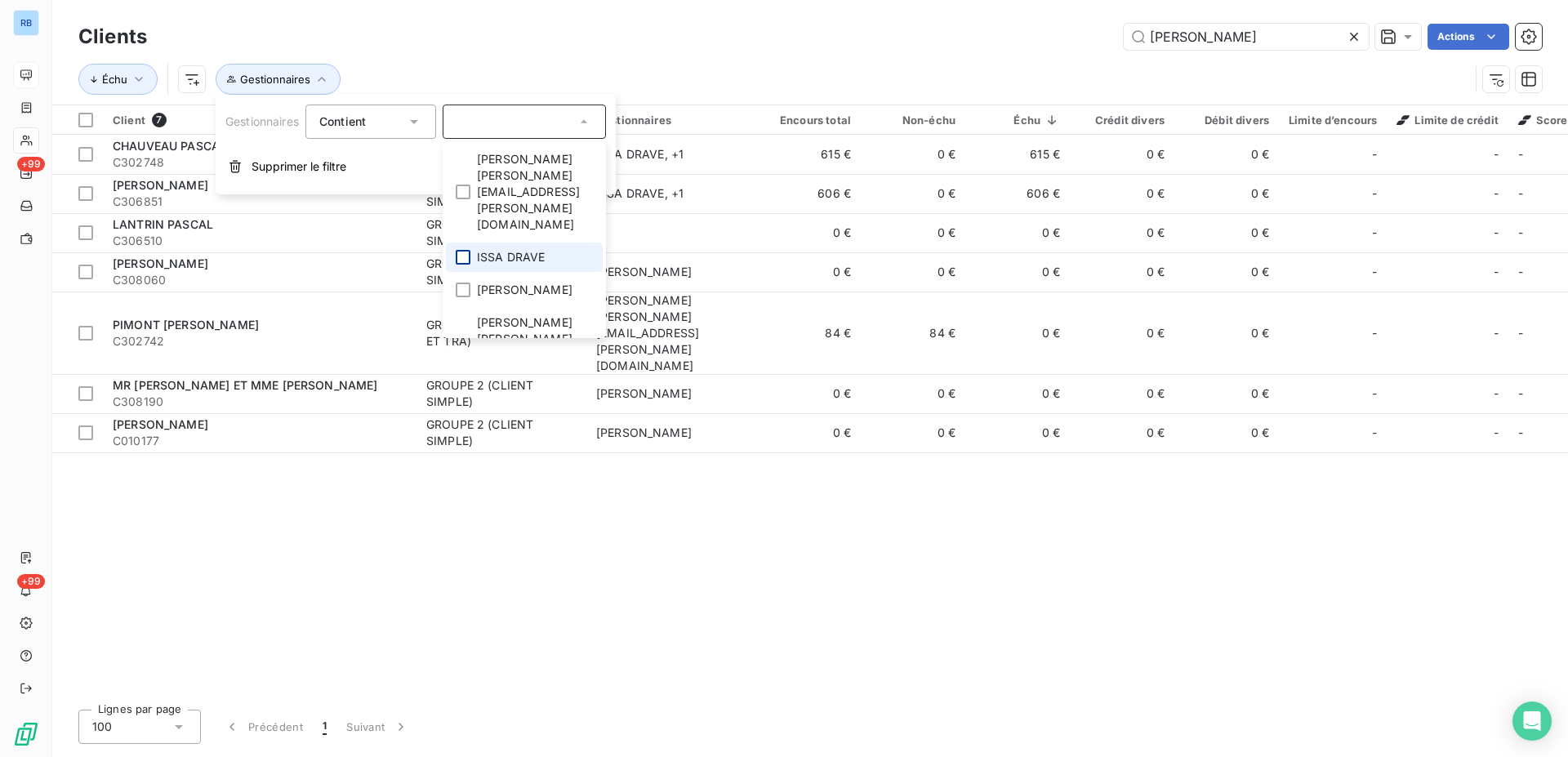
click at [465, 249] on div at bounding box center [463, 256] width 15 height 15
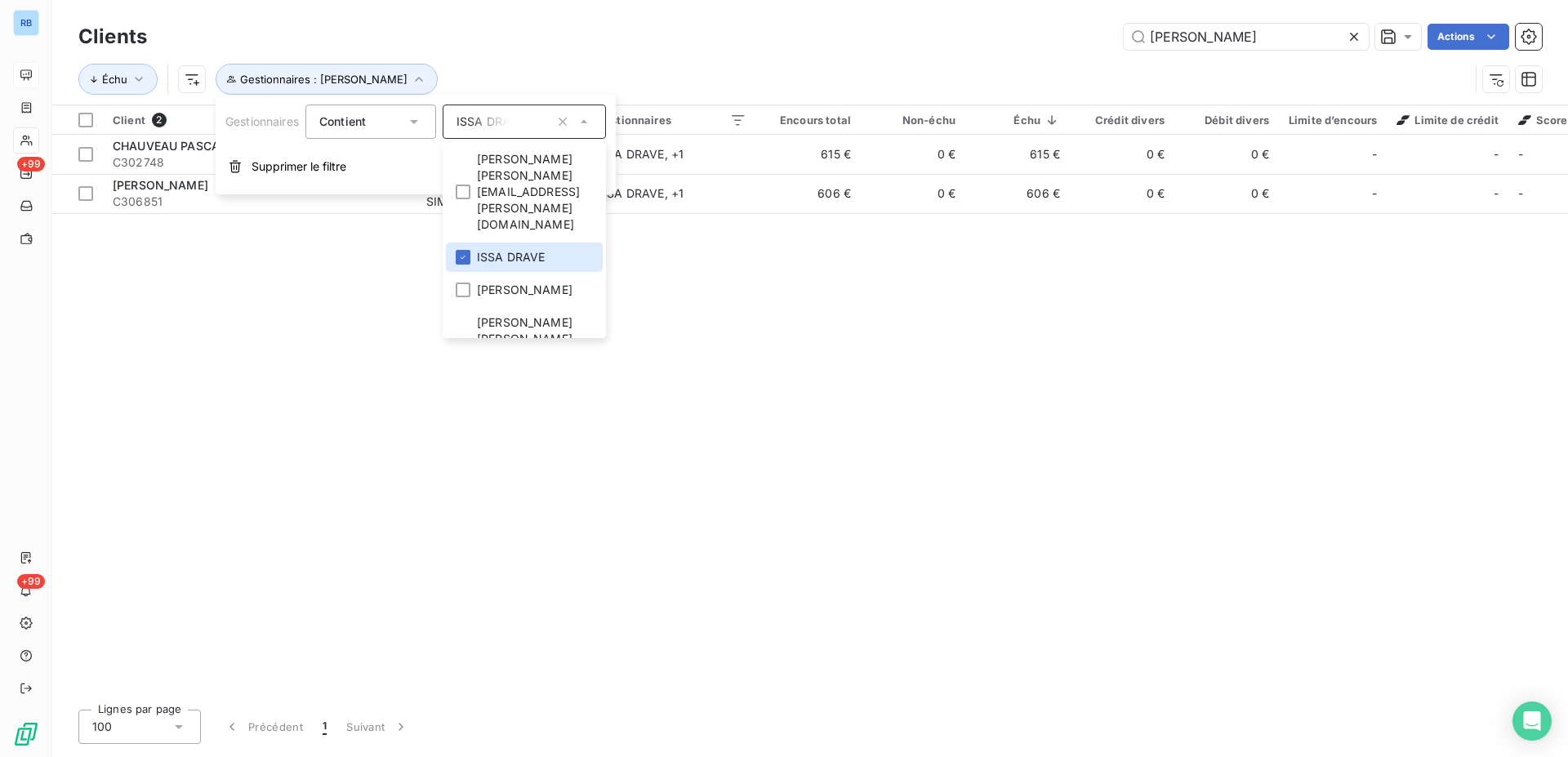
click at [262, 259] on div "Client 2 Plan de relance Gestionnaires Encours total Non-échu Échu Crédit diver…" at bounding box center [810, 401] width 1516 height 591
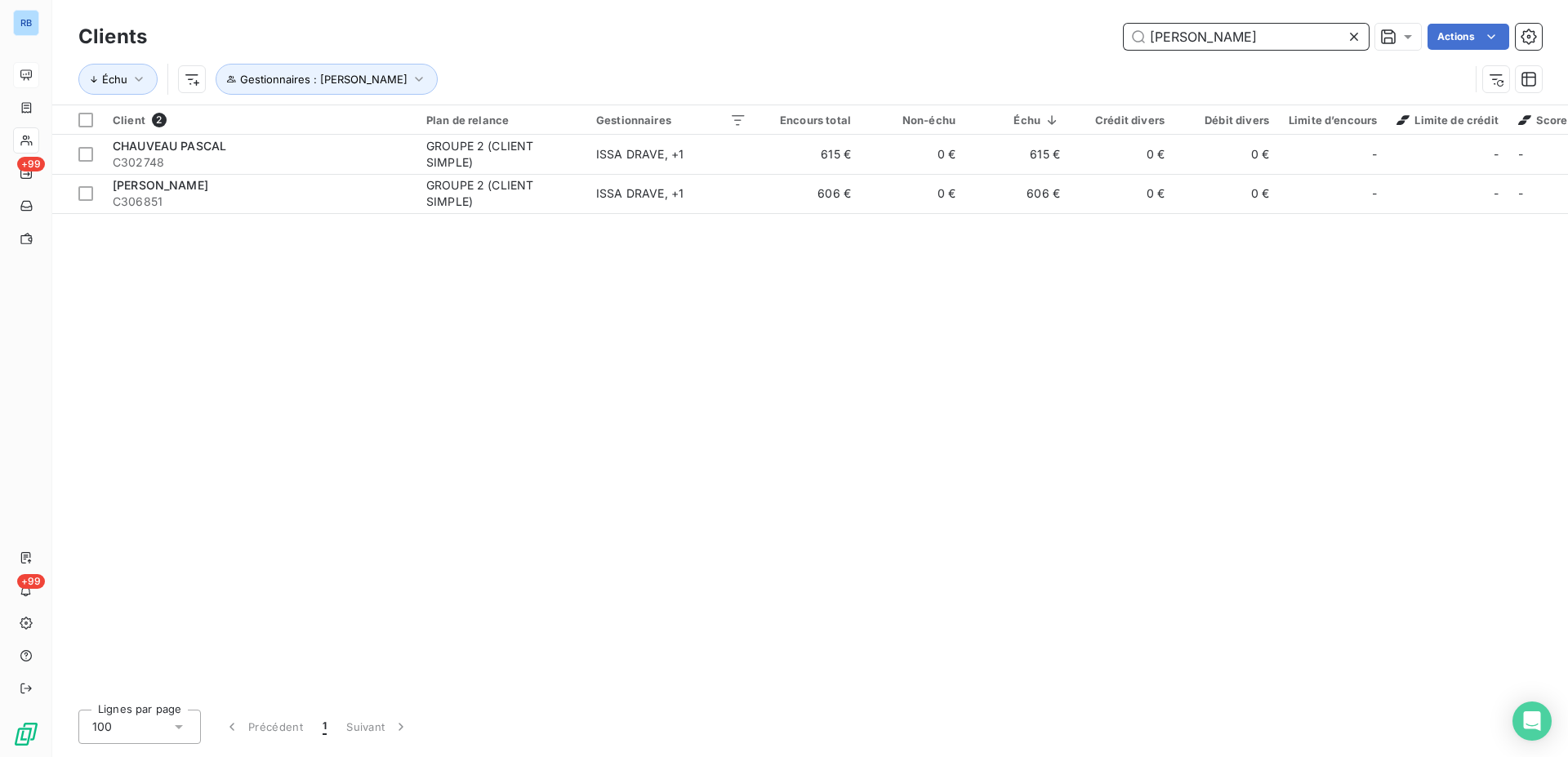
drag, startPoint x: 1228, startPoint y: 41, endPoint x: 1066, endPoint y: 40, distance: 162.0
click at [1124, 40] on input "[PERSON_NAME]" at bounding box center [1247, 36] width 245 height 26
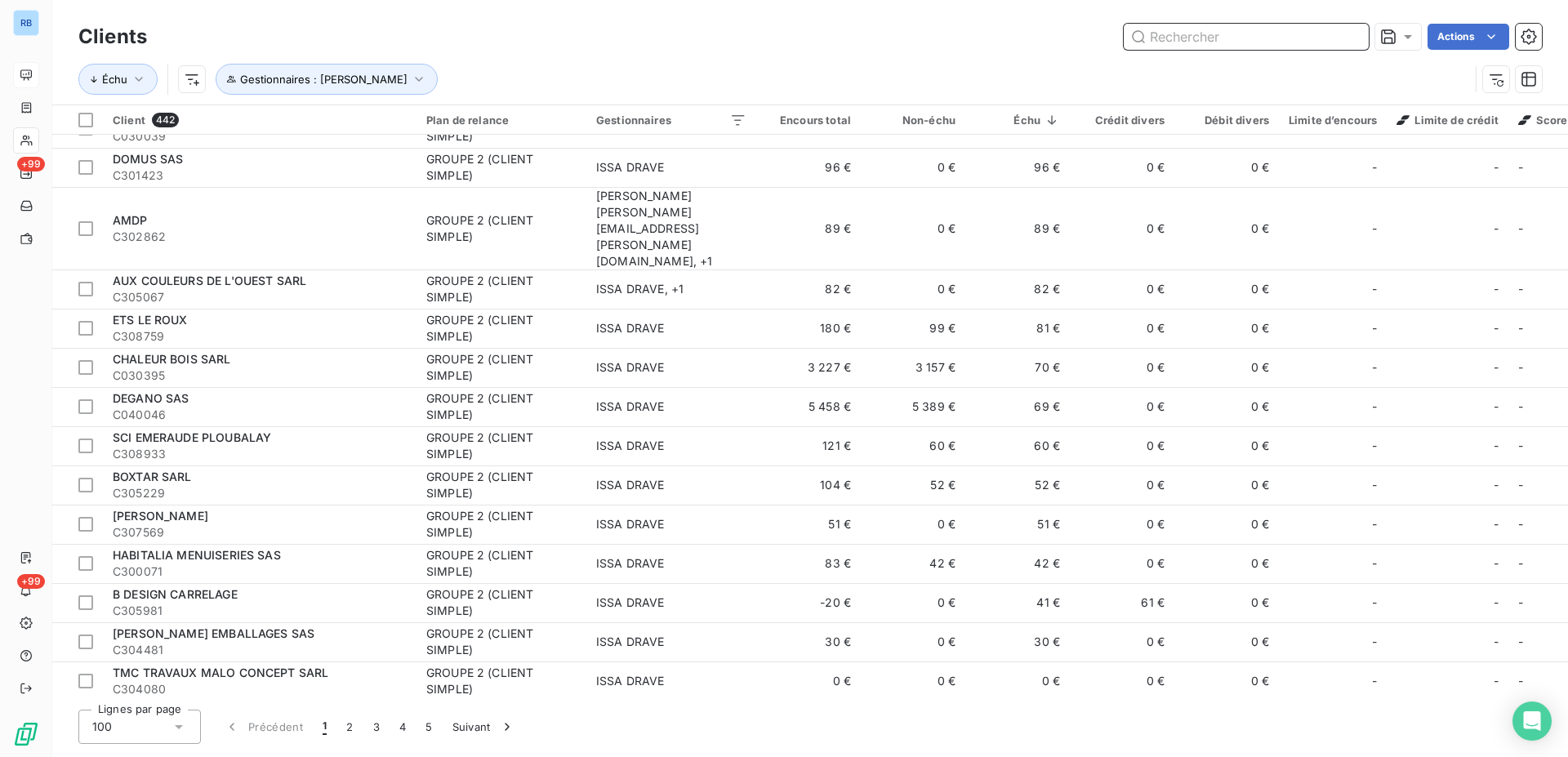
scroll to position [3371, 0]
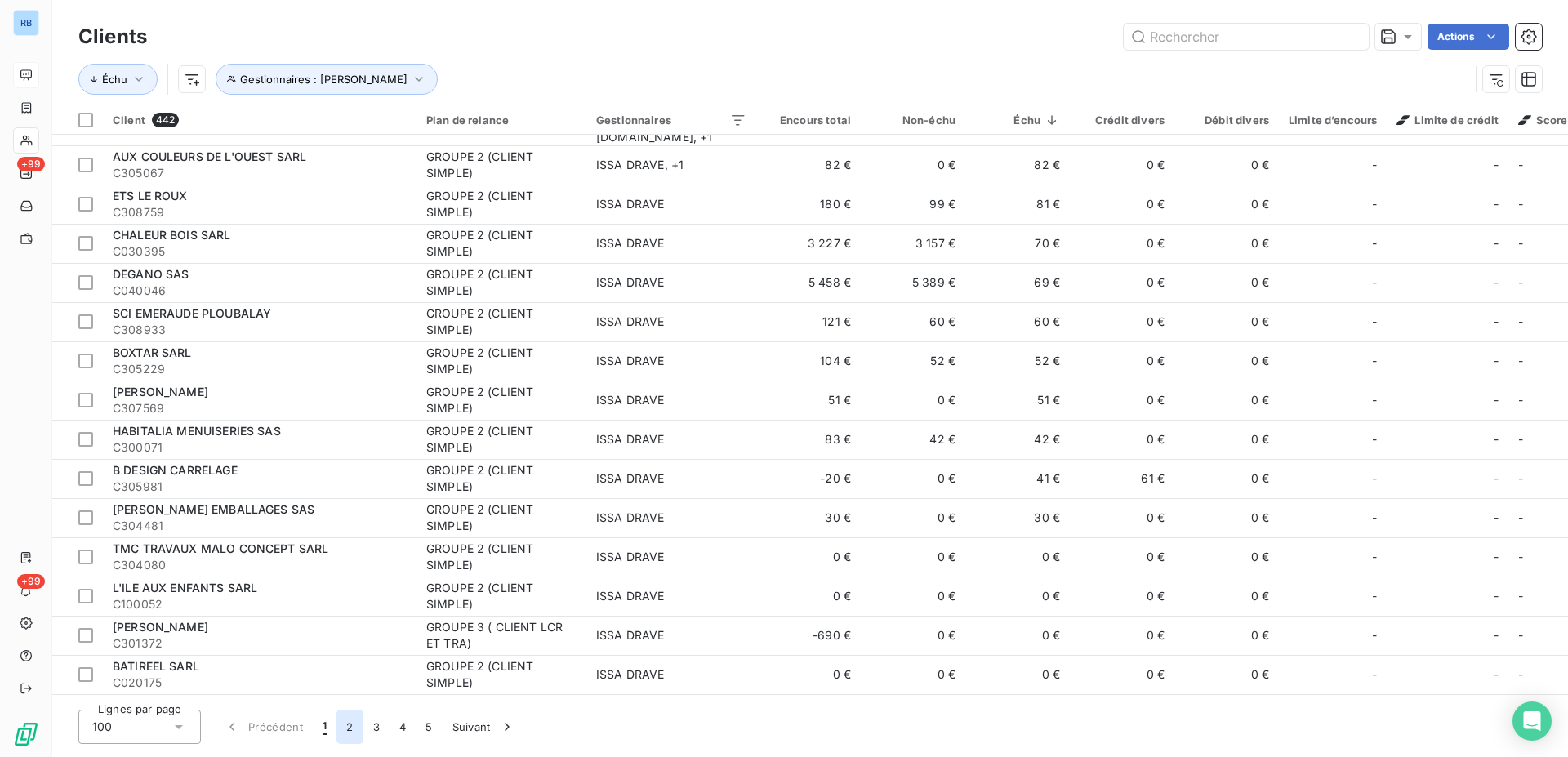
click at [351, 726] on button "2" at bounding box center [349, 726] width 26 height 35
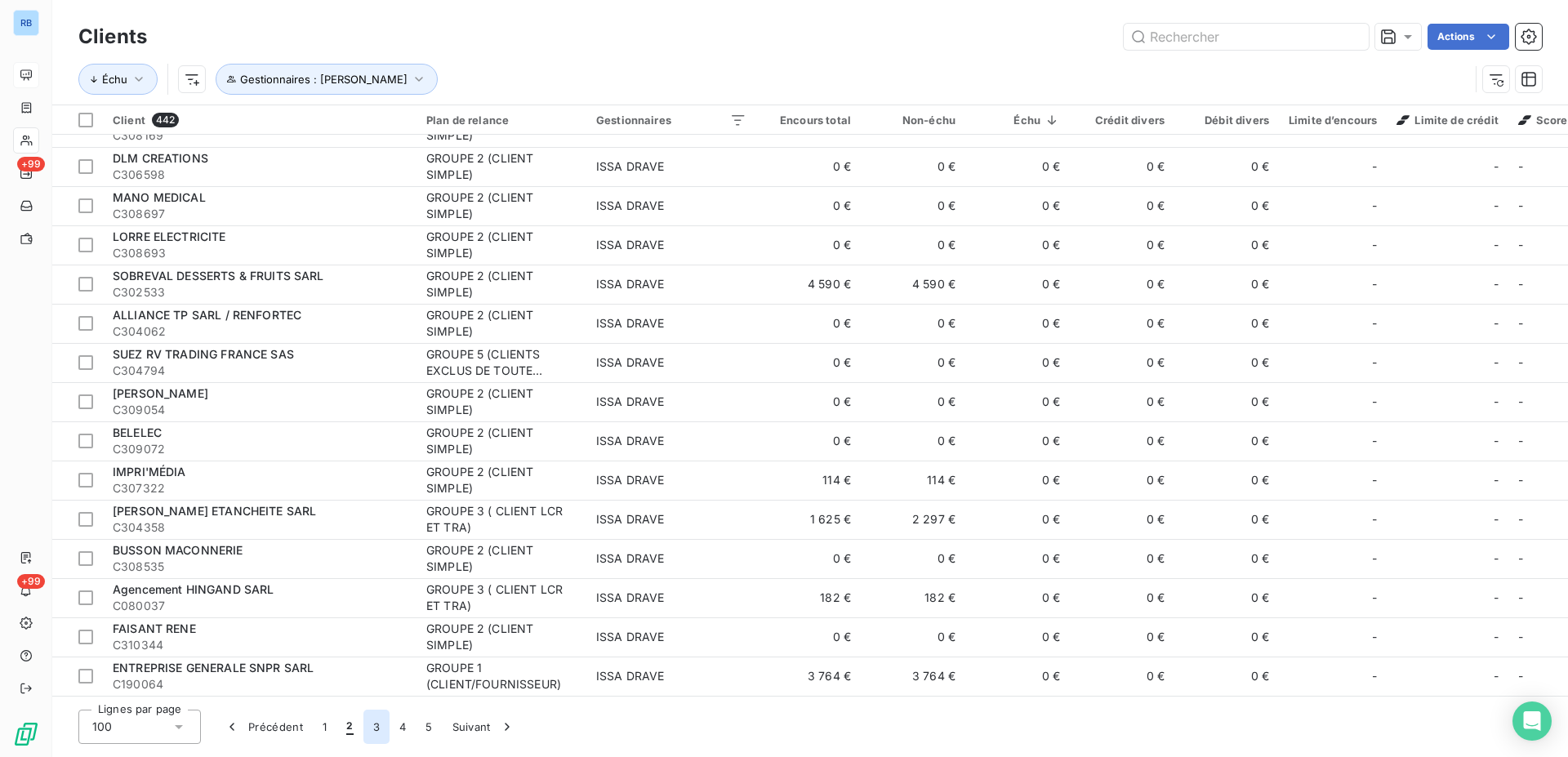
click at [373, 731] on button "3" at bounding box center [376, 726] width 26 height 35
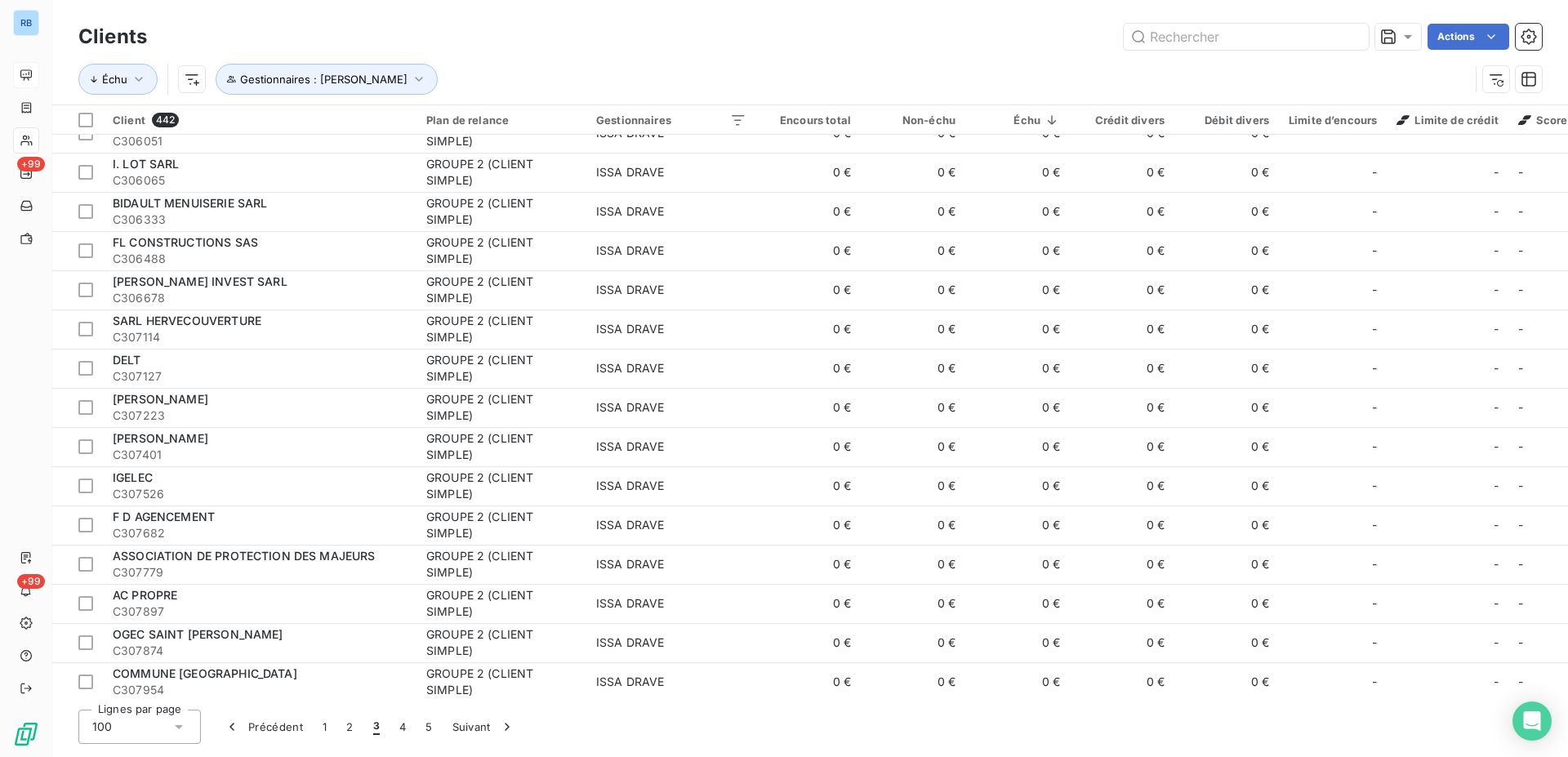
scroll to position [1486, 0]
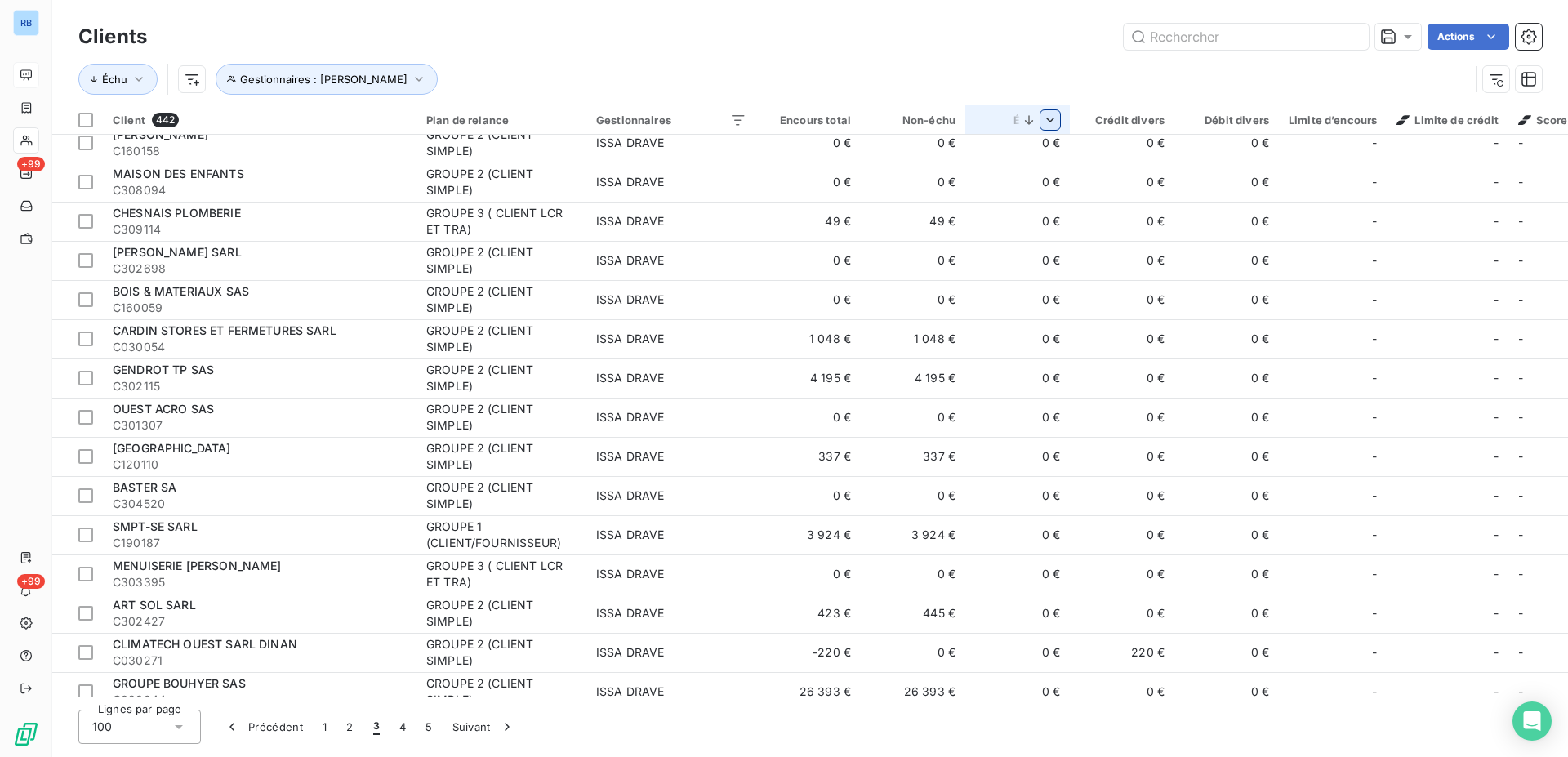
click at [1049, 121] on html "RB +99 +99 Clients Actions Échu Gestionnaires : [PERSON_NAME] Client 442 Plan d…" at bounding box center [784, 378] width 1568 height 757
click at [960, 154] on span "Trier par ordre croissant" at bounding box center [906, 154] width 131 height 16
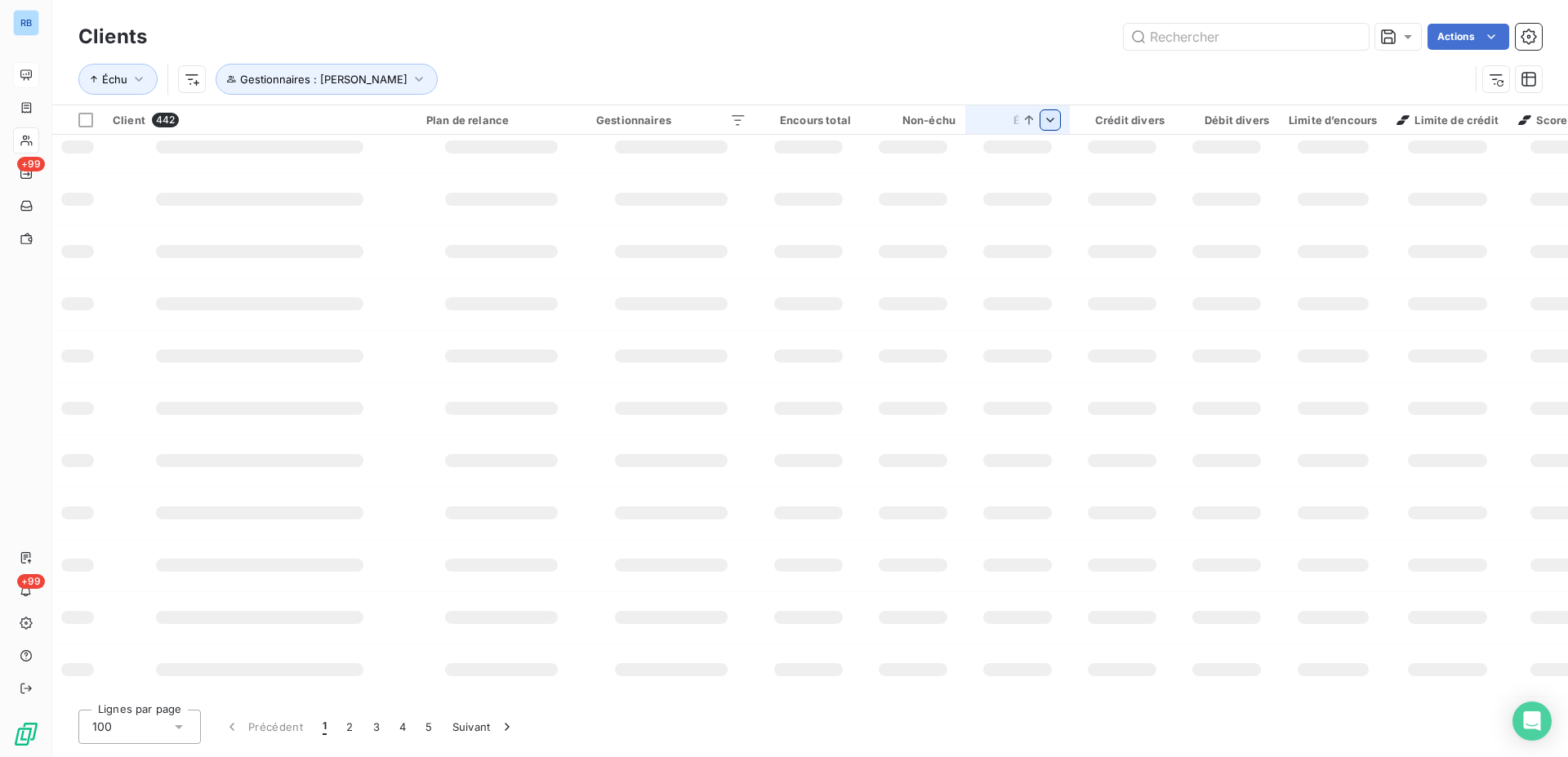
scroll to position [0, 0]
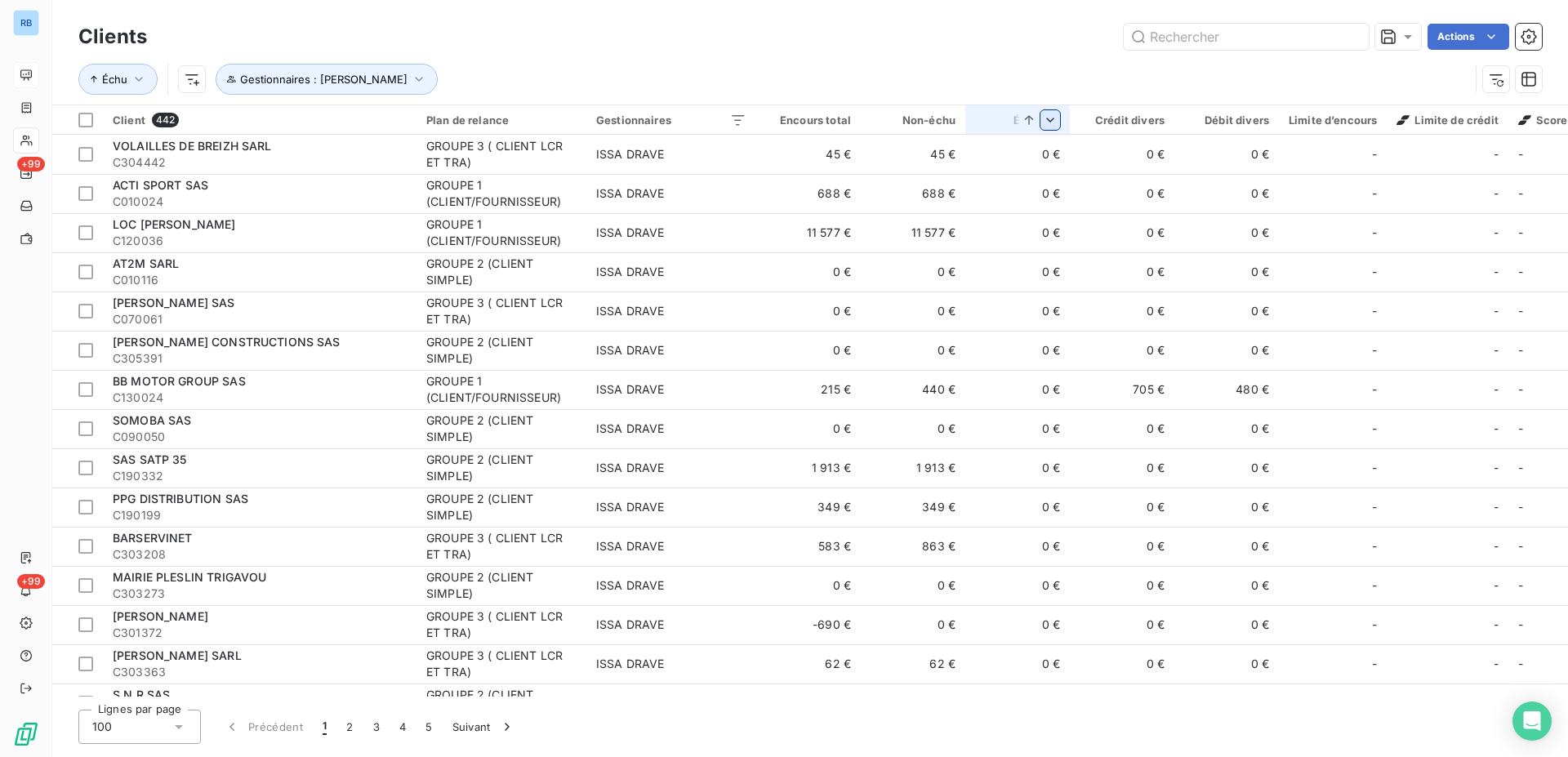
click at [1052, 122] on html "RB +99 +99 Clients Actions Échu Gestionnaires : [PERSON_NAME] Client 442 Plan d…" at bounding box center [784, 378] width 1568 height 757
click at [989, 186] on span "Trier par ordre décroissant" at bounding box center [927, 190] width 146 height 16
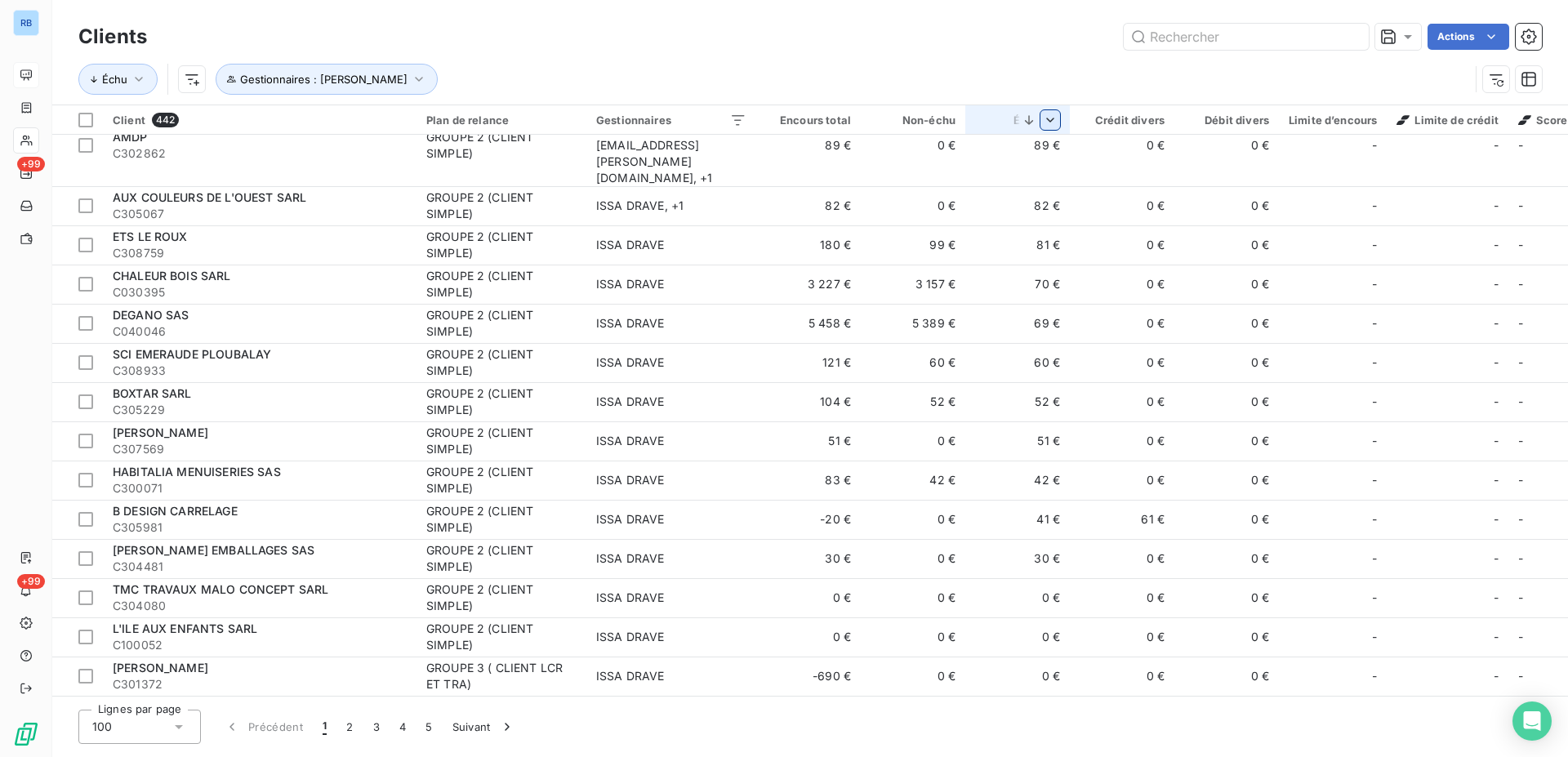
scroll to position [3371, 0]
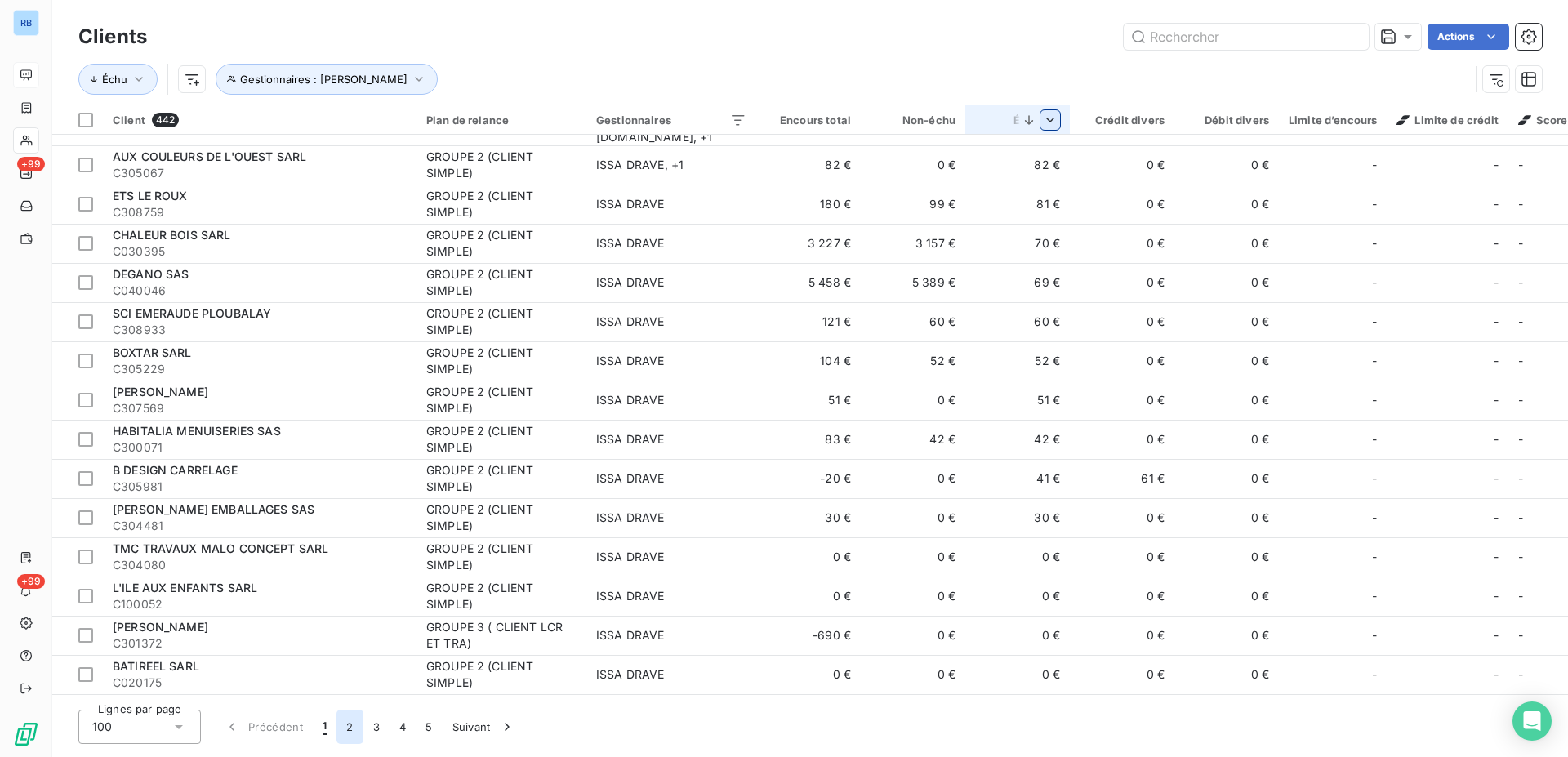
click at [349, 727] on button "2" at bounding box center [349, 726] width 26 height 35
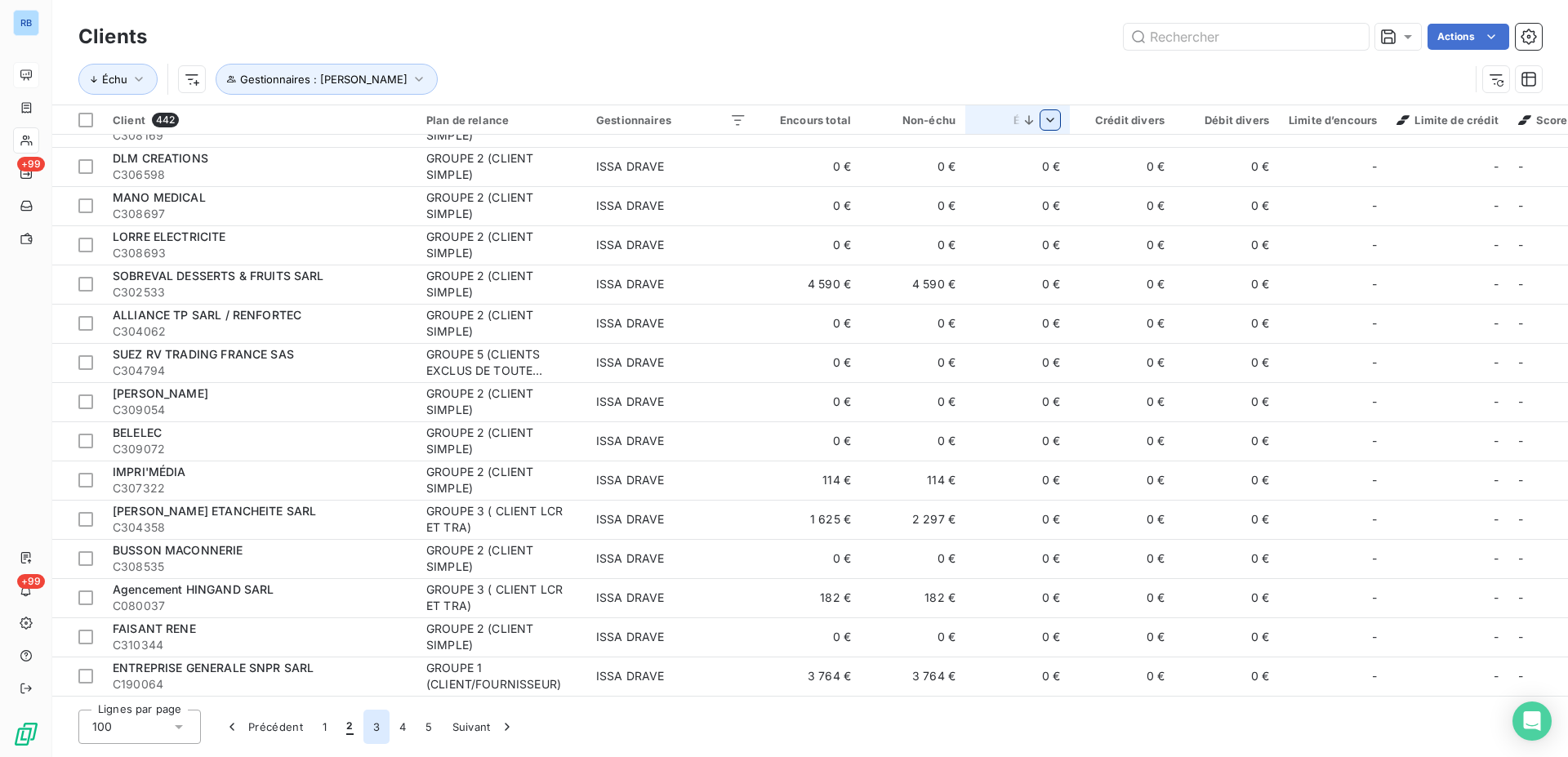
click at [374, 732] on button "3" at bounding box center [376, 726] width 26 height 35
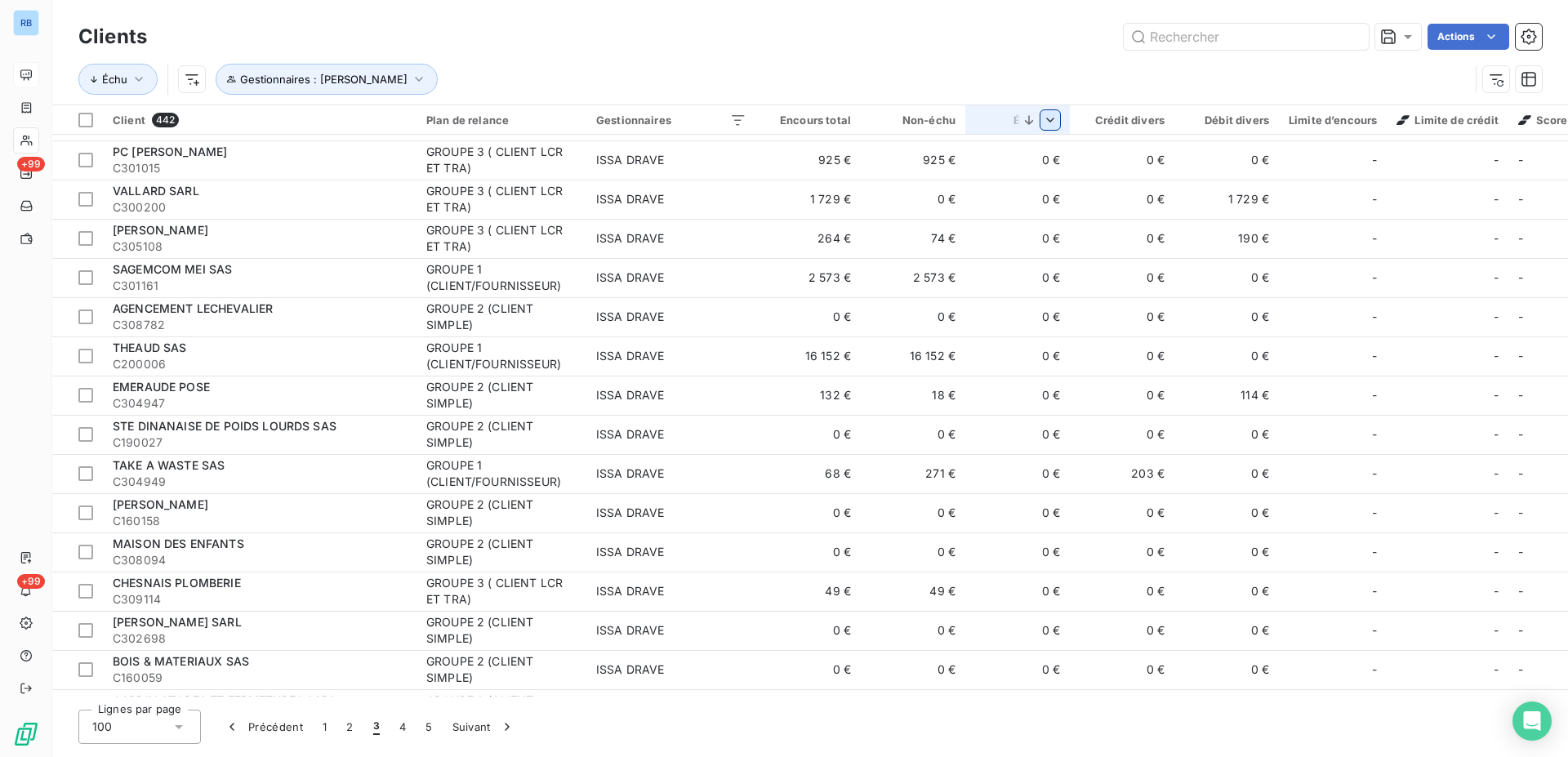
scroll to position [0, 0]
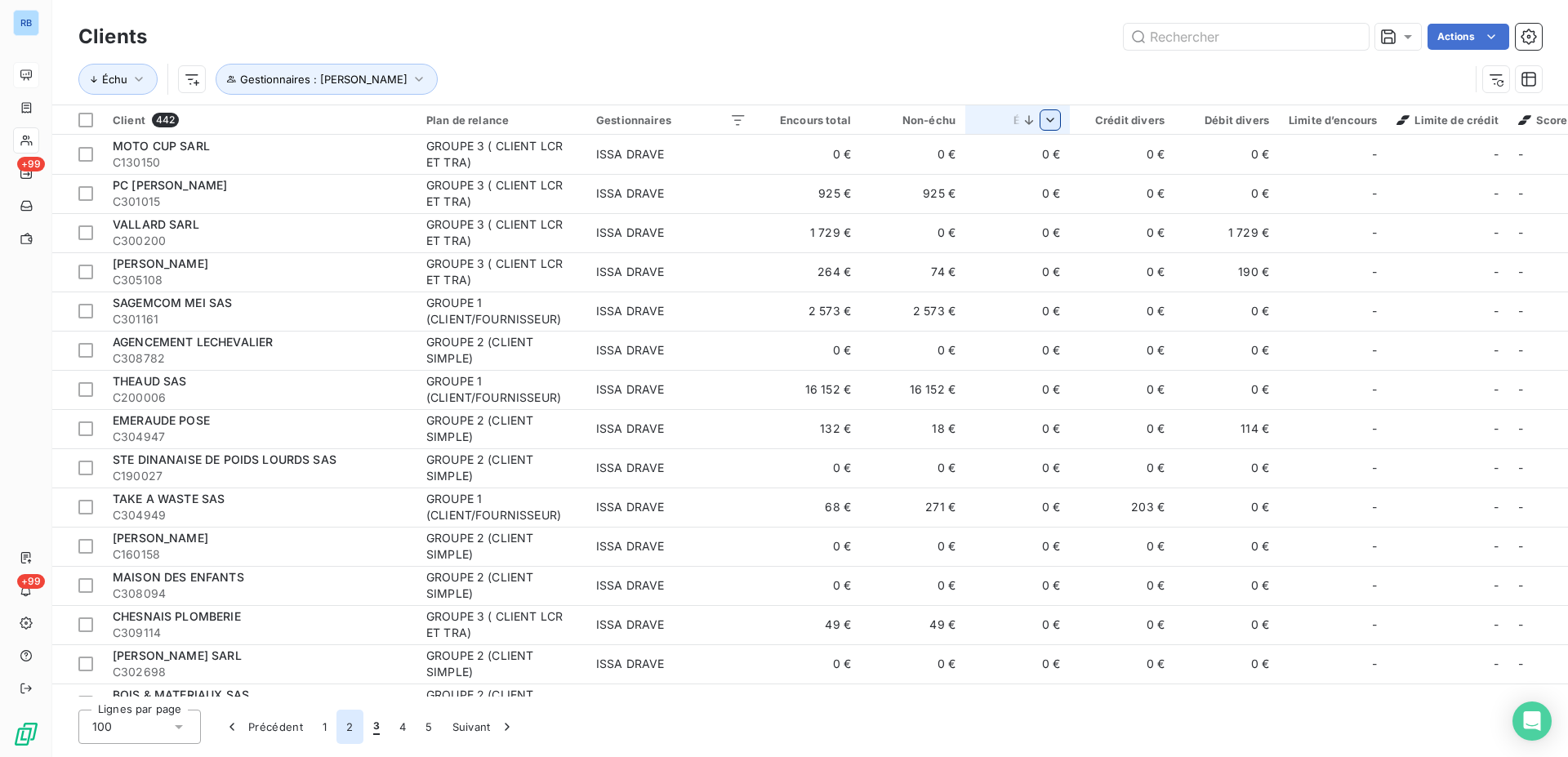
click at [352, 731] on button "2" at bounding box center [349, 726] width 26 height 35
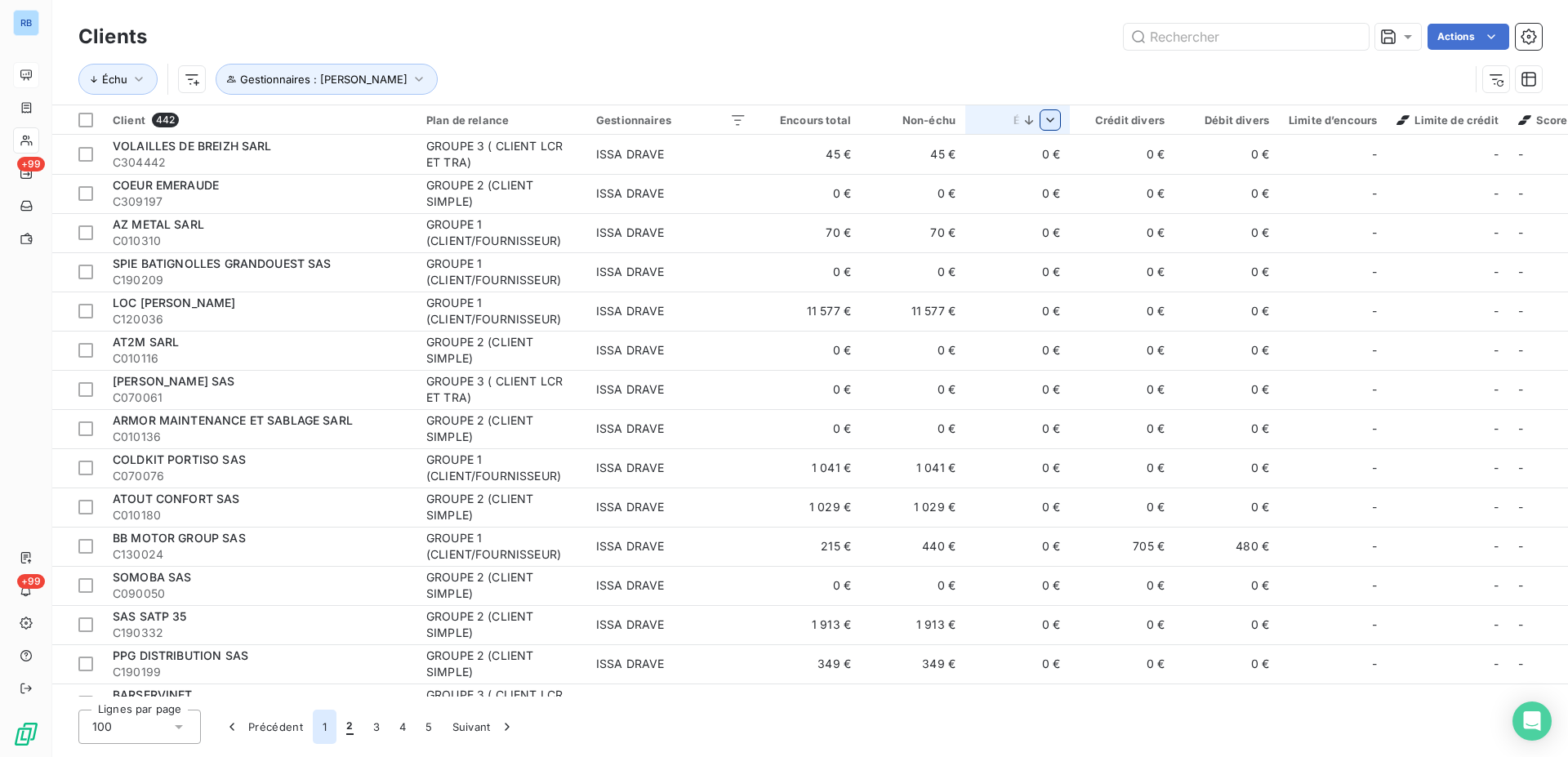
click at [326, 730] on button "1" at bounding box center [324, 726] width 24 height 35
